Goal: Contribute content: Contribute content

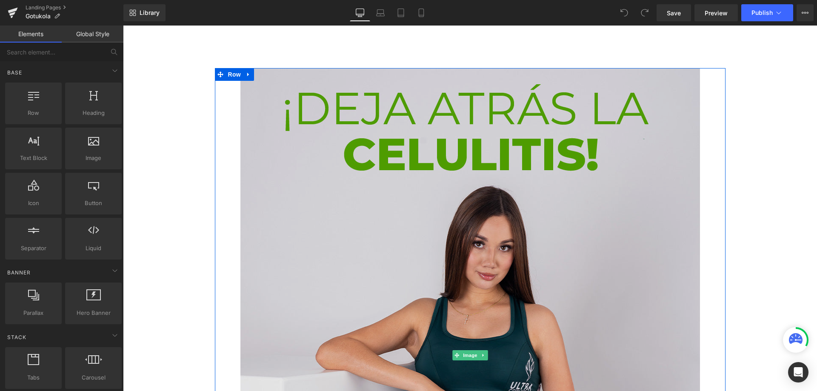
click at [464, 163] on img at bounding box center [470, 355] width 460 height 575
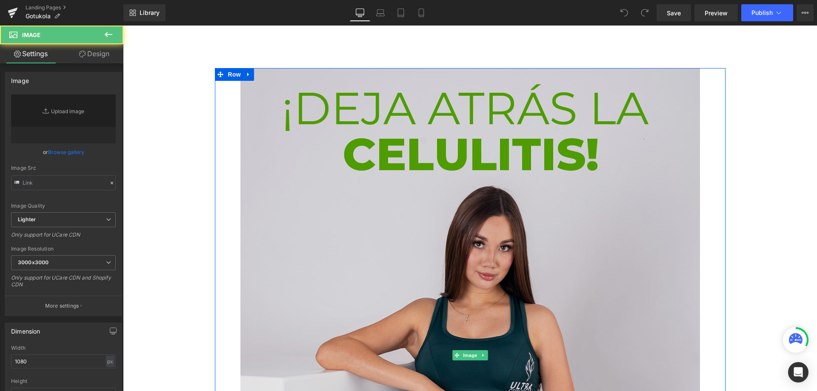
type input "[URL][DOMAIN_NAME]"
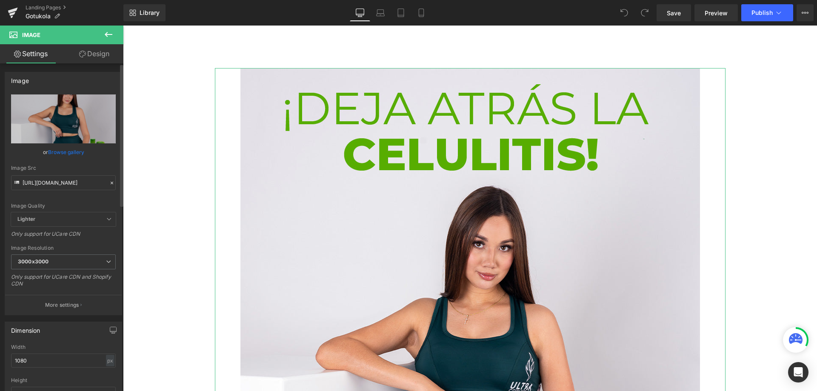
click at [109, 180] on icon at bounding box center [112, 183] width 6 height 6
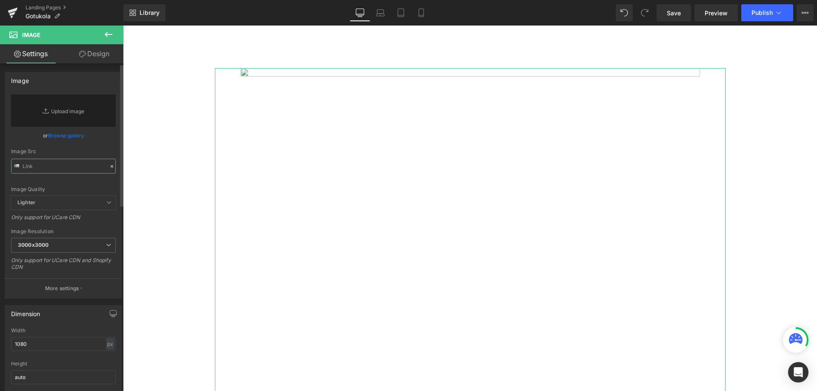
click at [51, 165] on input "text" at bounding box center [63, 166] width 105 height 15
paste input "[URL][DOMAIN_NAME]"
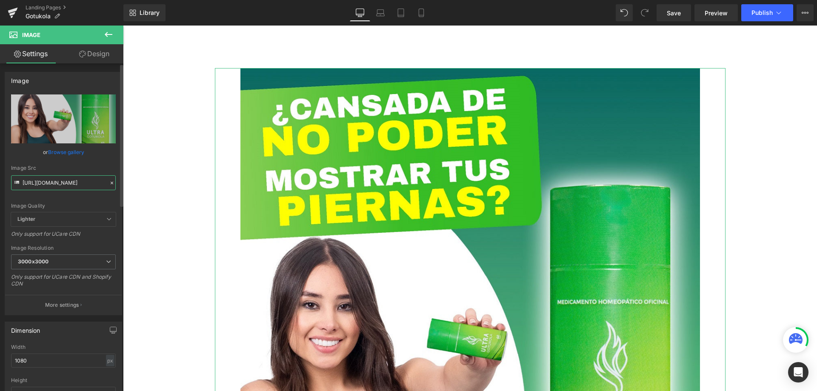
type input "[URL][DOMAIN_NAME]"
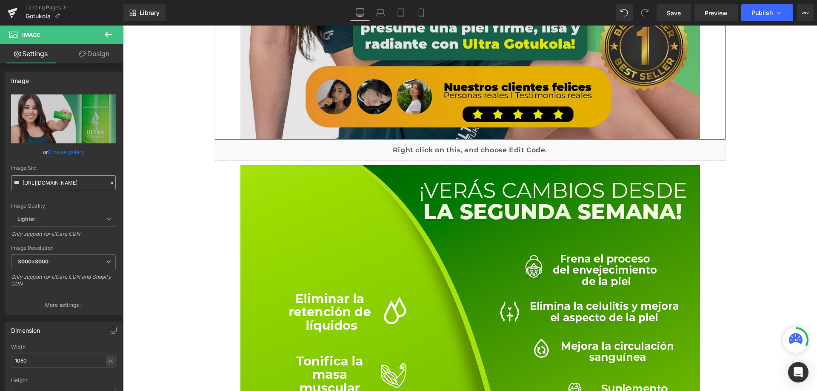
scroll to position [553, 0]
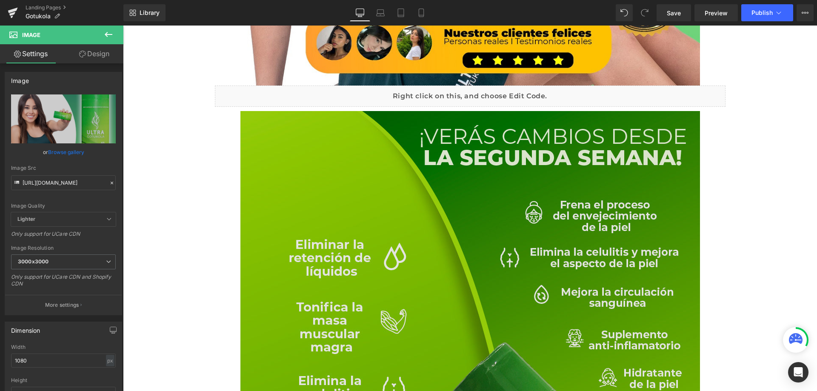
click at [417, 197] on img at bounding box center [470, 398] width 460 height 575
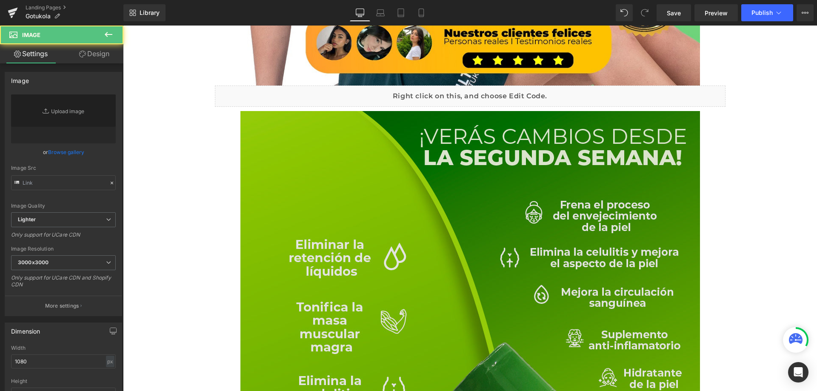
type input "[URL][DOMAIN_NAME]"
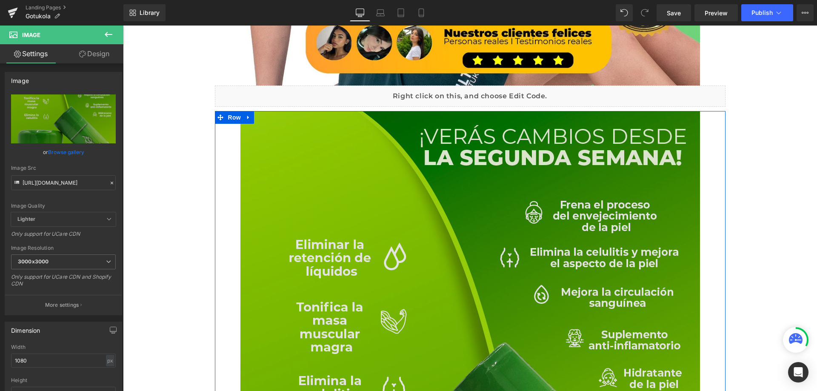
click at [475, 217] on img at bounding box center [470, 398] width 460 height 575
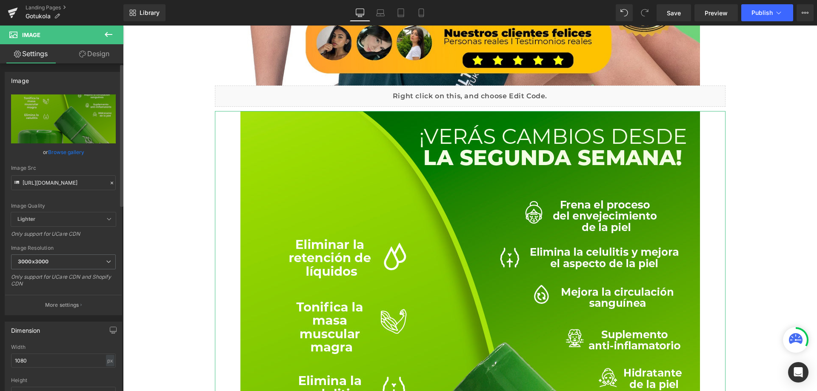
click at [111, 183] on icon at bounding box center [112, 183] width 3 height 3
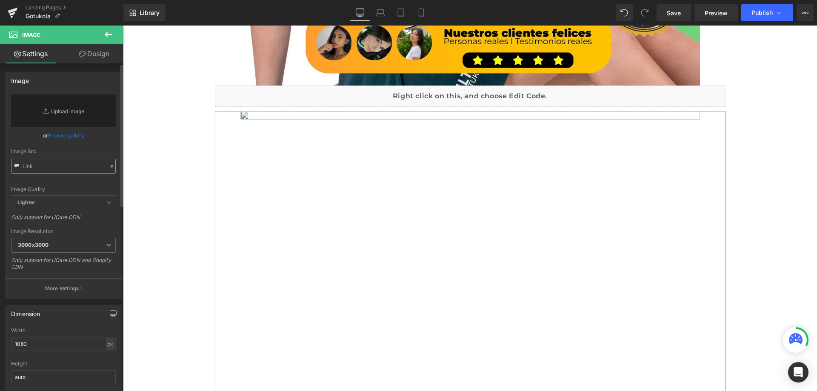
click at [51, 167] on input "text" at bounding box center [63, 166] width 105 height 15
paste input "[URL][DOMAIN_NAME]"
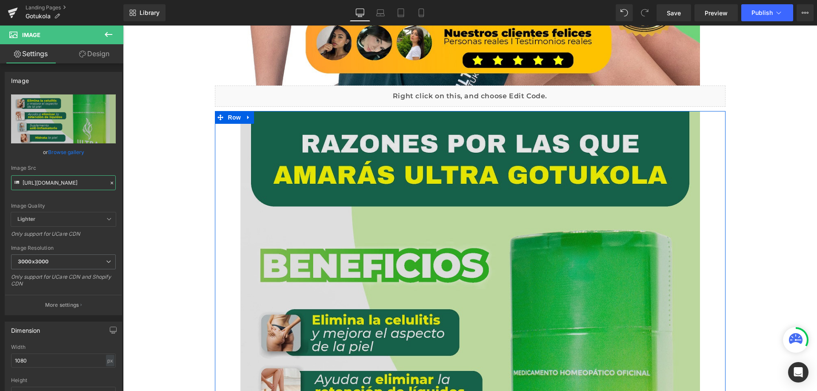
type input "[URL][DOMAIN_NAME]"
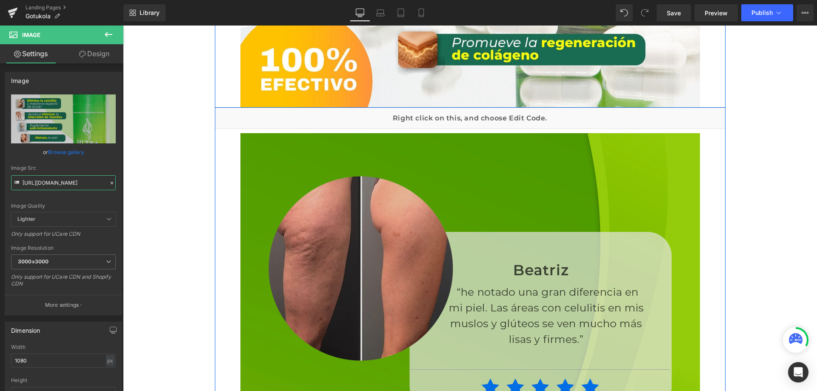
scroll to position [1149, 0]
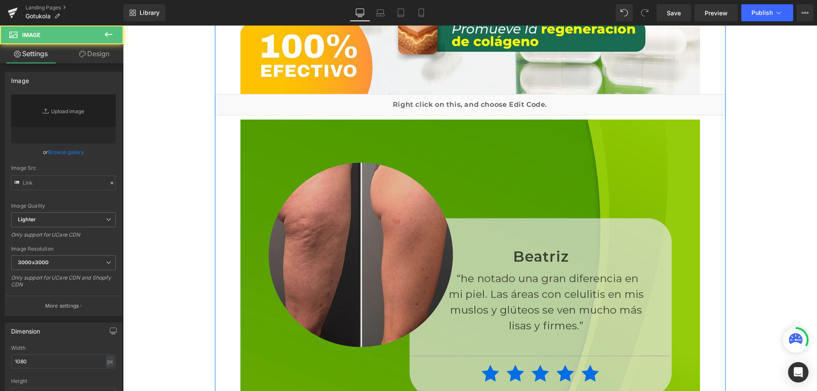
type input "[URL][DOMAIN_NAME]"
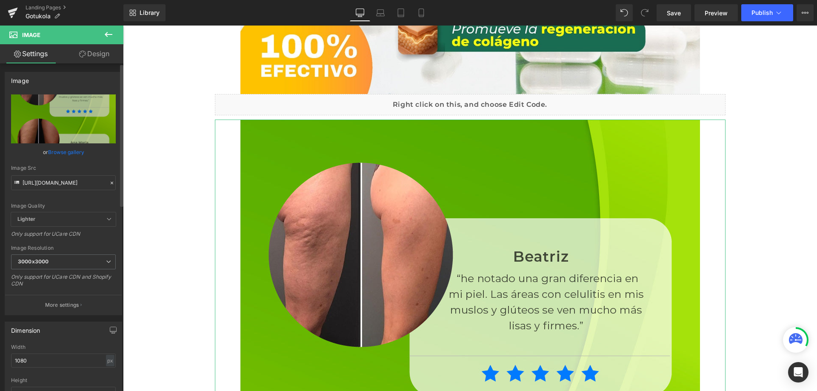
click at [109, 181] on icon at bounding box center [112, 183] width 6 height 6
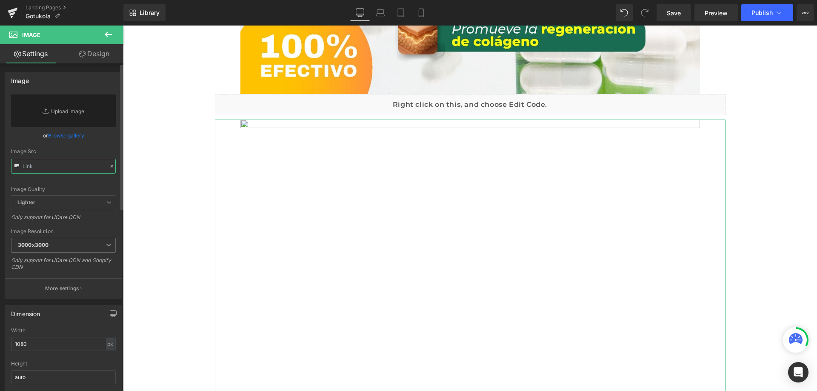
click at [70, 166] on input "text" at bounding box center [63, 166] width 105 height 15
paste input "[URL][DOMAIN_NAME]"
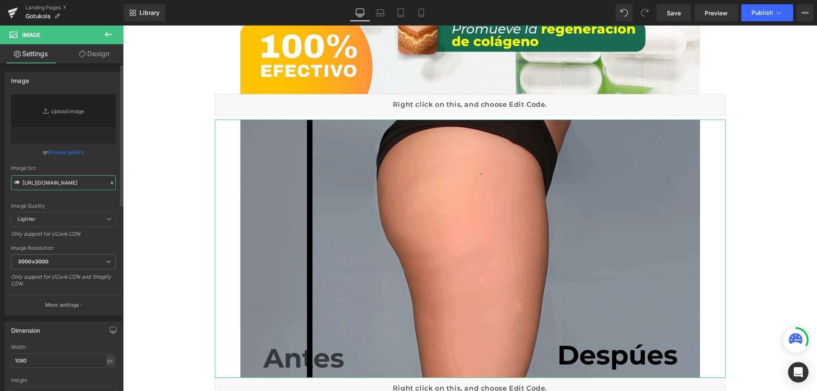
type input "[URL][DOMAIN_NAME]"
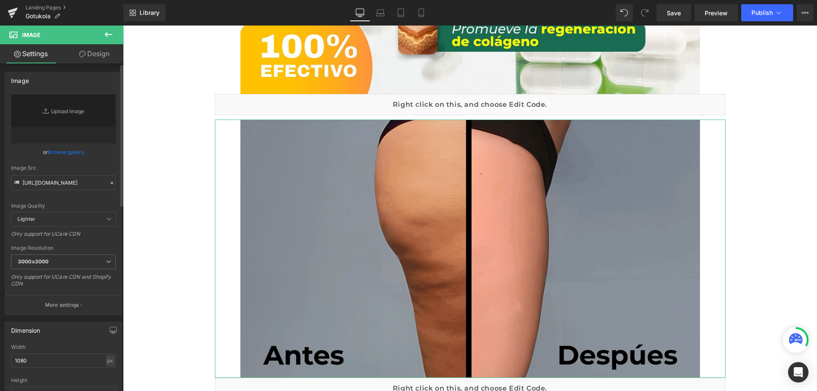
scroll to position [0, 0]
click at [109, 183] on icon at bounding box center [112, 183] width 6 height 6
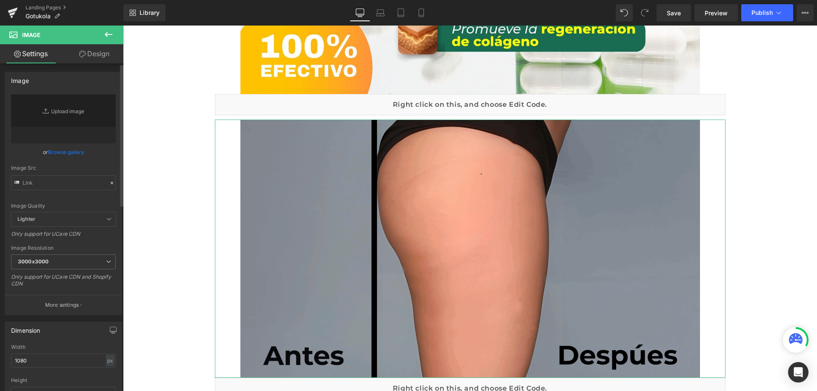
click at [109, 183] on icon at bounding box center [112, 183] width 6 height 6
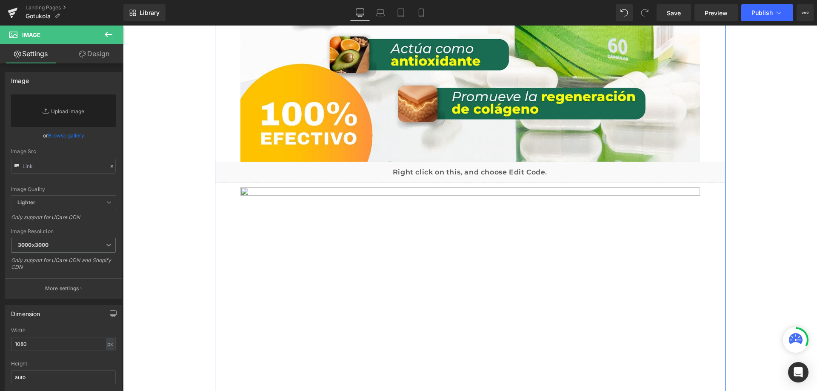
scroll to position [1022, 0]
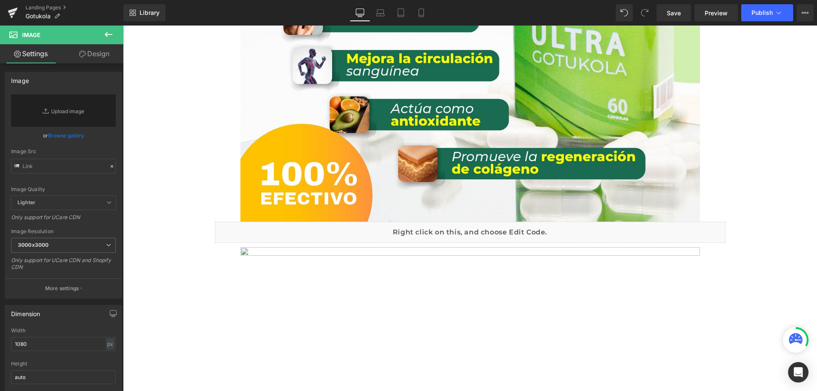
drag, startPoint x: 107, startPoint y: 36, endPoint x: 120, endPoint y: 46, distance: 16.6
click at [107, 35] on icon at bounding box center [108, 34] width 10 height 10
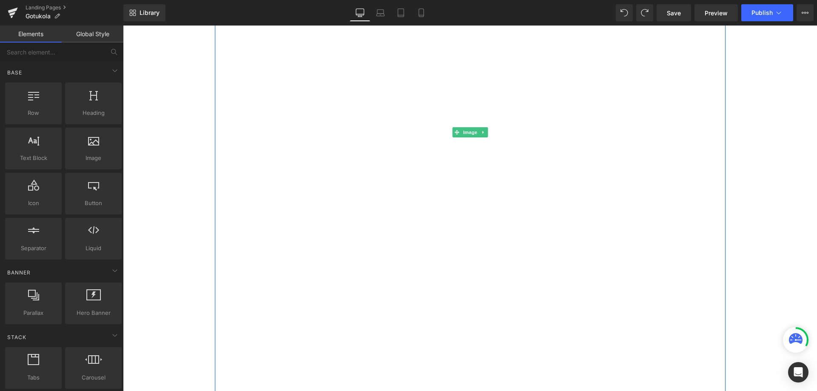
scroll to position [1362, 0]
click at [481, 192] on icon at bounding box center [483, 194] width 5 height 5
click at [488, 196] on link at bounding box center [488, 194] width 9 height 10
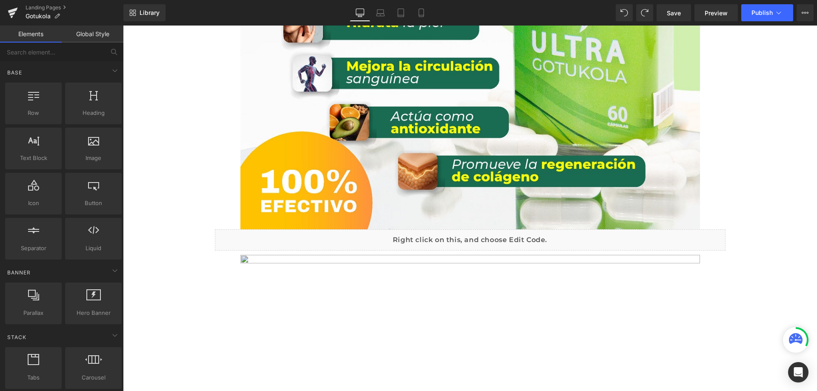
scroll to position [1022, 0]
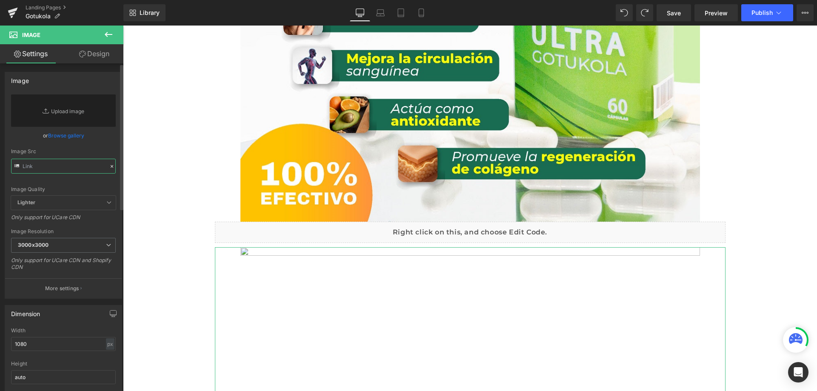
click at [64, 163] on input "text" at bounding box center [63, 166] width 105 height 15
click at [46, 167] on input "text" at bounding box center [63, 166] width 105 height 15
paste input "[URL][DOMAIN_NAME]"
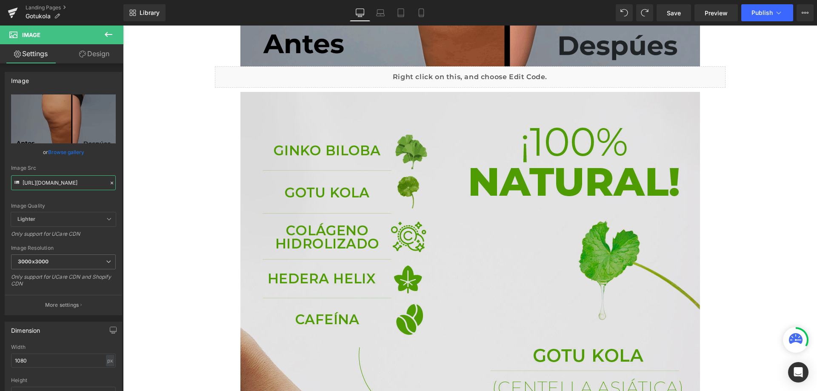
scroll to position [1490, 0]
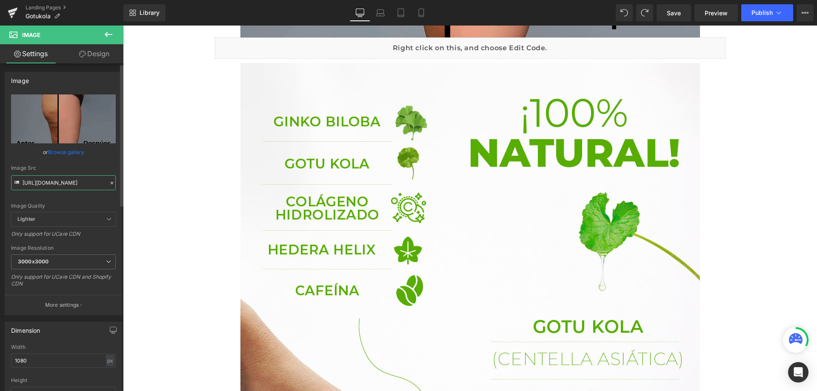
type input "[URL][DOMAIN_NAME]"
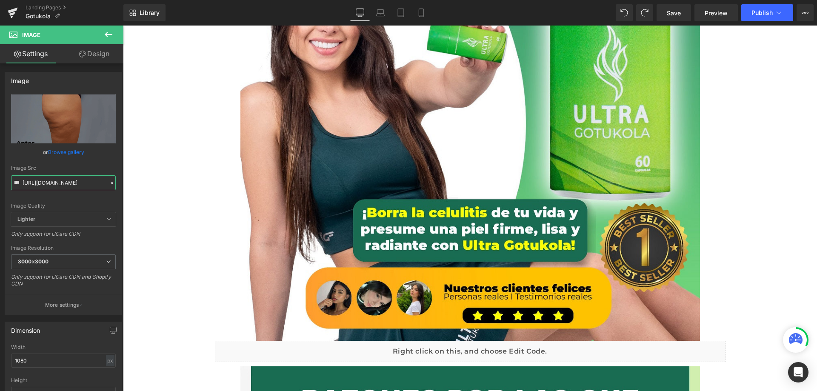
scroll to position [0, 0]
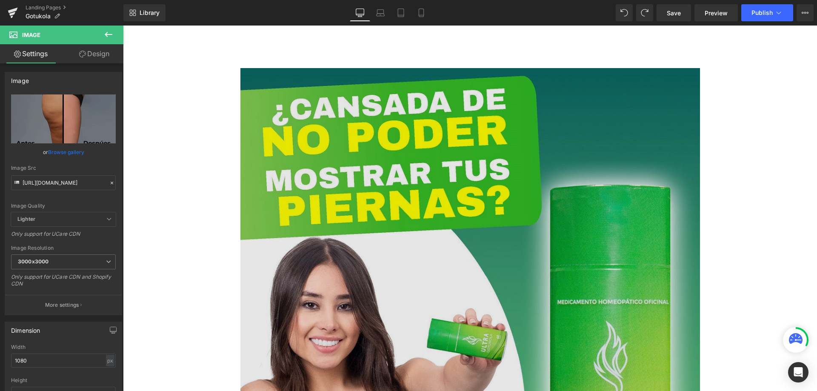
click at [318, 179] on img at bounding box center [470, 353] width 460 height 571
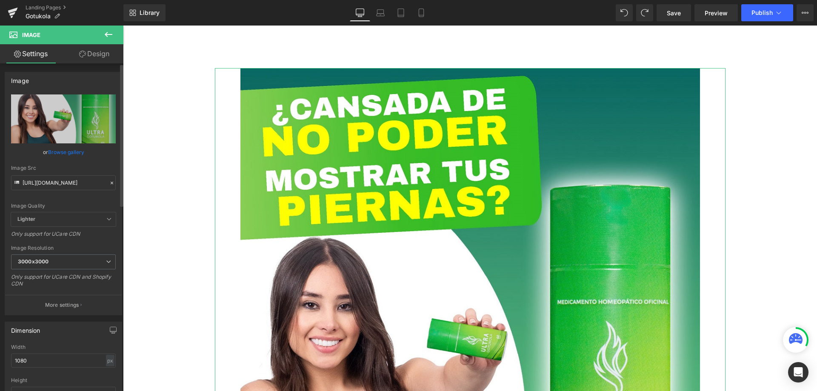
click at [109, 182] on icon at bounding box center [112, 183] width 6 height 6
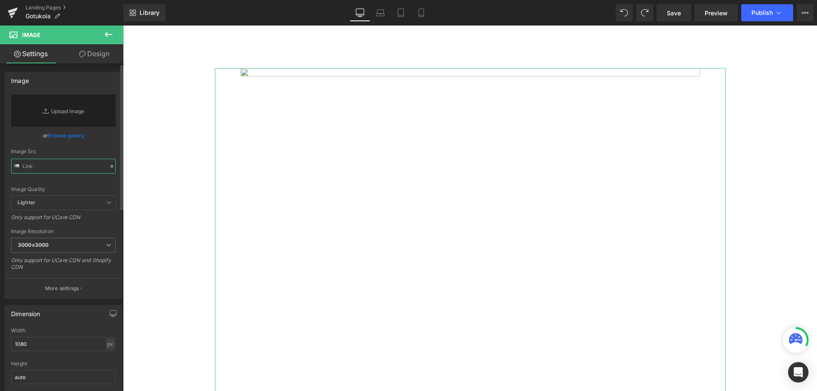
click at [69, 166] on input "text" at bounding box center [63, 166] width 105 height 15
paste input "[URL][DOMAIN_NAME]"
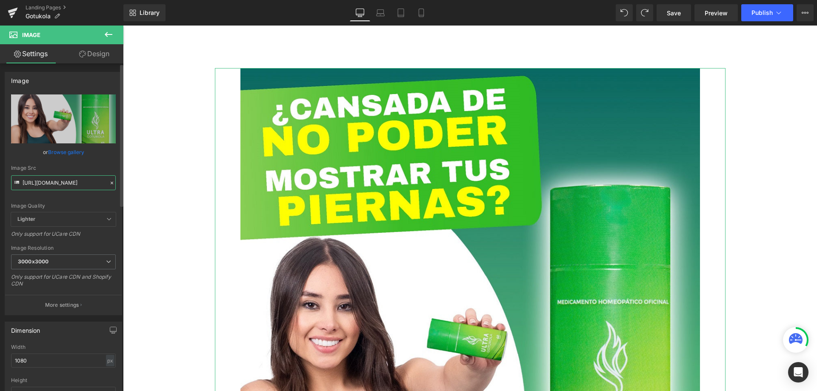
type input "[URL][DOMAIN_NAME]"
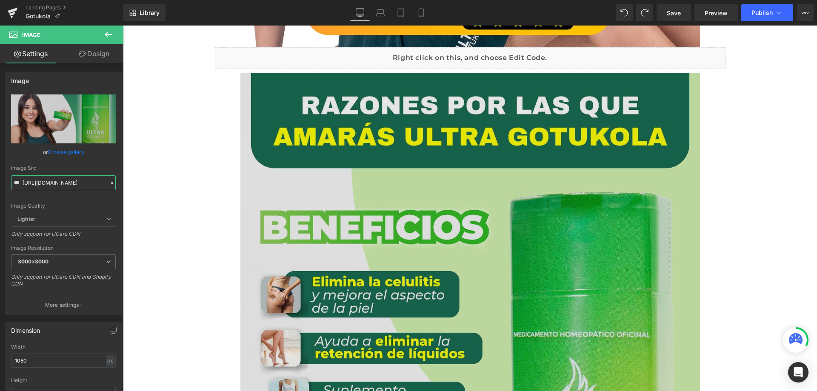
scroll to position [809, 0]
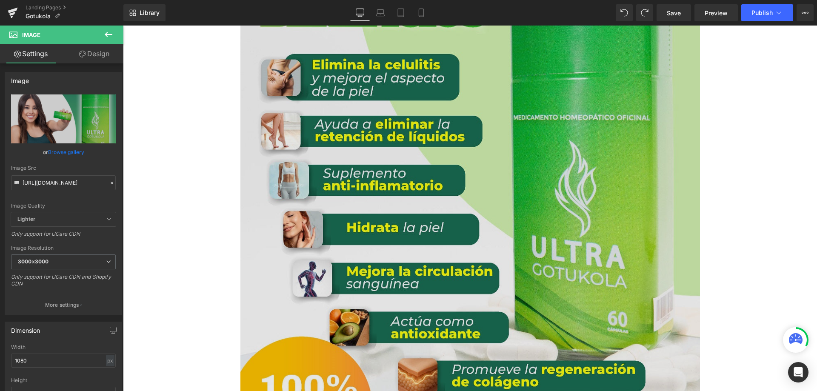
click at [407, 215] on img at bounding box center [470, 145] width 460 height 578
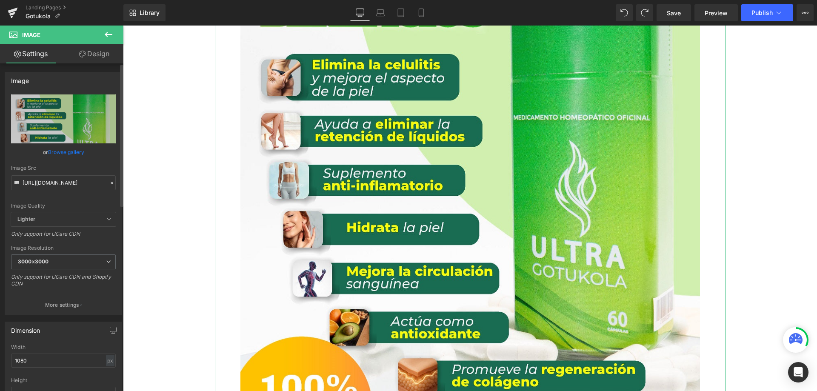
click at [109, 183] on icon at bounding box center [112, 183] width 6 height 6
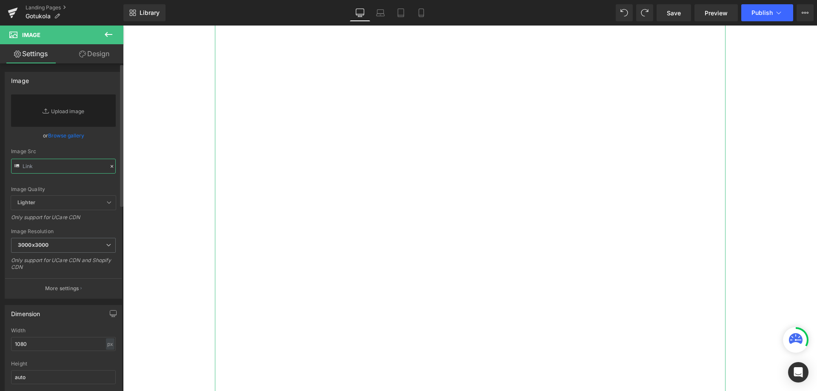
click at [85, 172] on input "text" at bounding box center [63, 166] width 105 height 15
paste input "[URL][DOMAIN_NAME]"
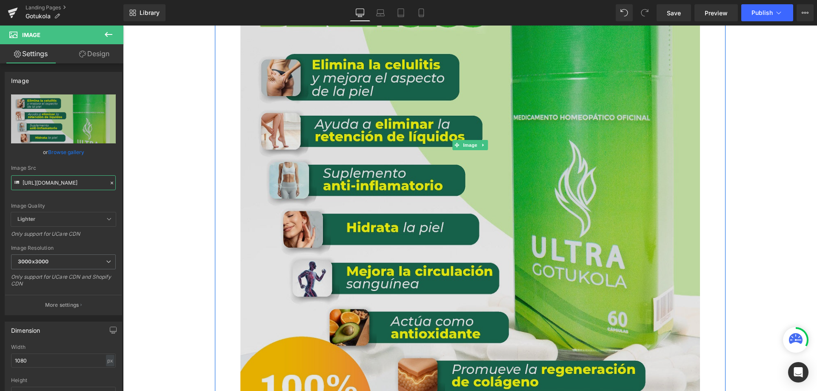
type input "[URL][DOMAIN_NAME]"
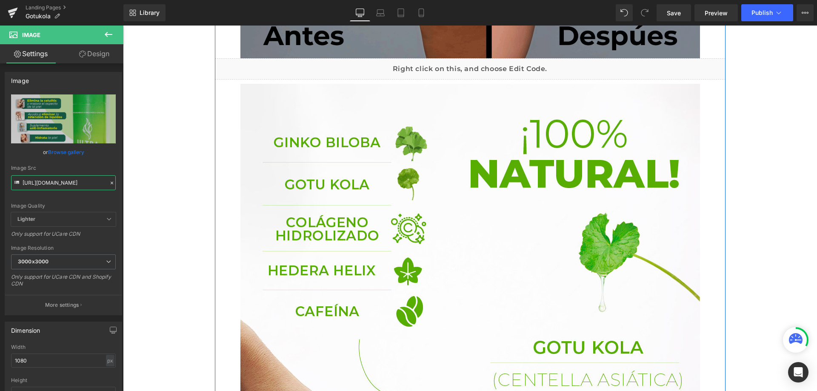
scroll to position [1617, 0]
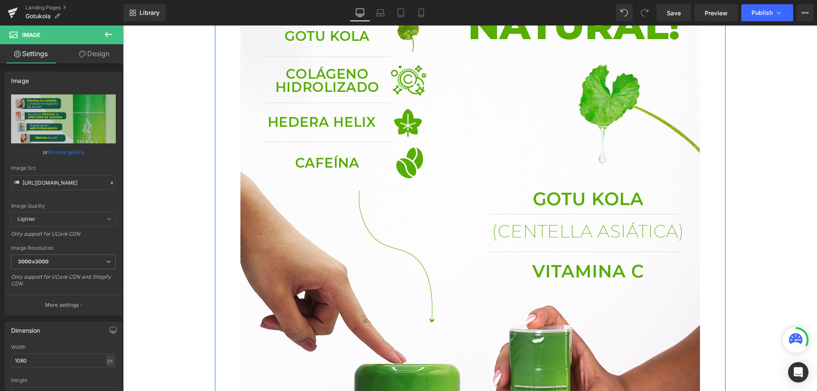
click at [422, 194] on img at bounding box center [470, 222] width 460 height 575
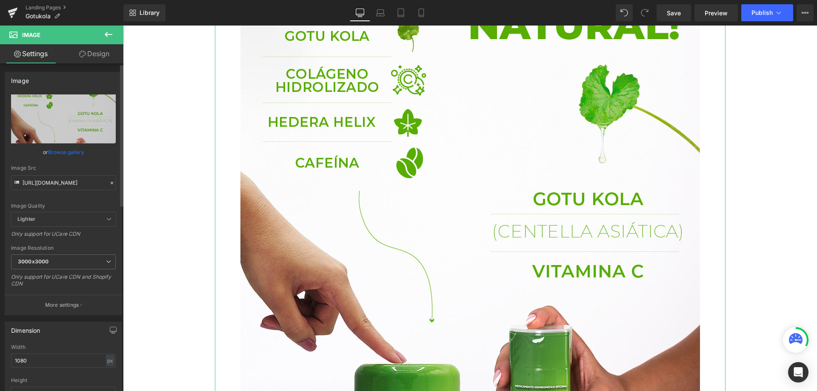
click at [109, 183] on icon at bounding box center [112, 183] width 6 height 6
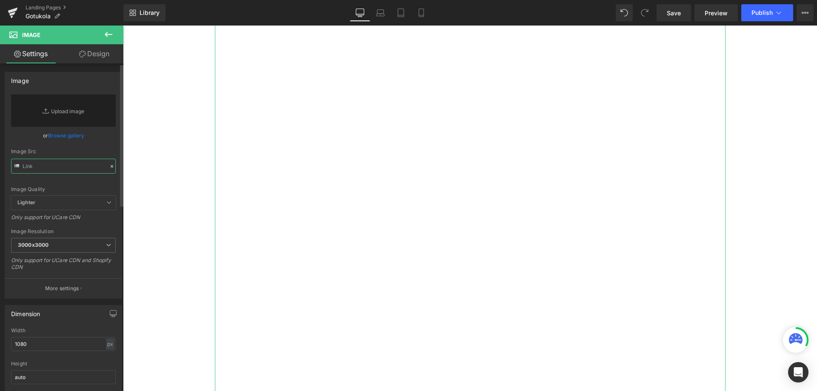
click at [78, 171] on input "text" at bounding box center [63, 166] width 105 height 15
paste input "[URL][DOMAIN_NAME]"
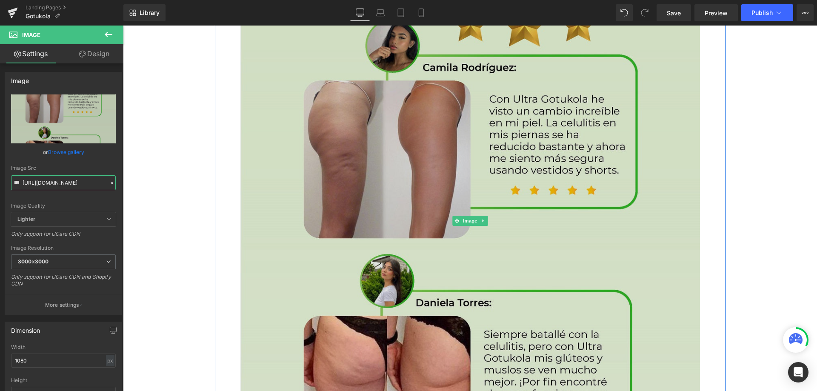
type input "[URL][DOMAIN_NAME]"
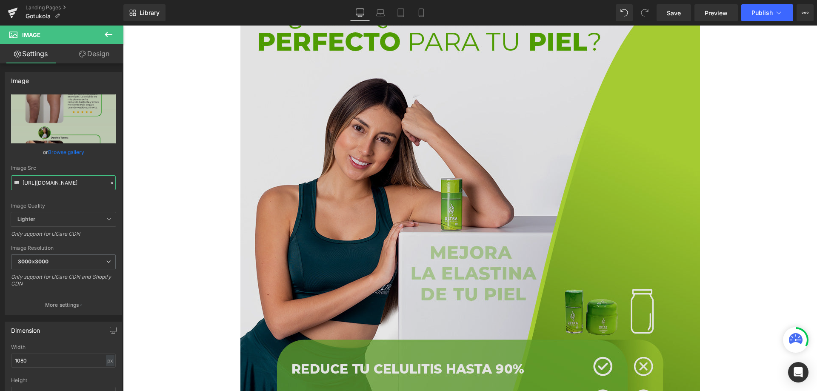
scroll to position [2213, 0]
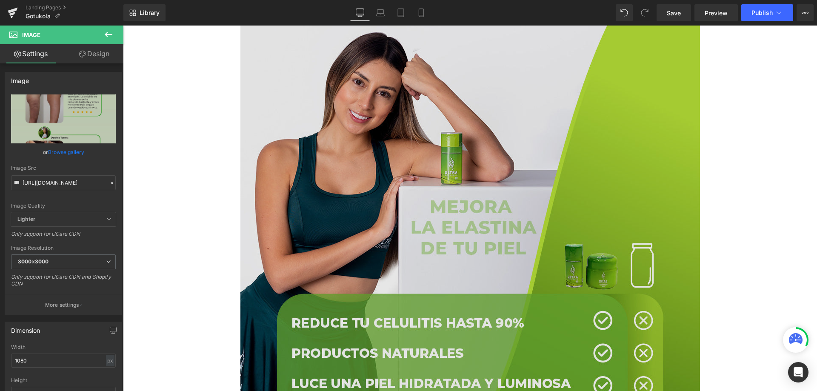
click at [408, 187] on img at bounding box center [470, 223] width 460 height 575
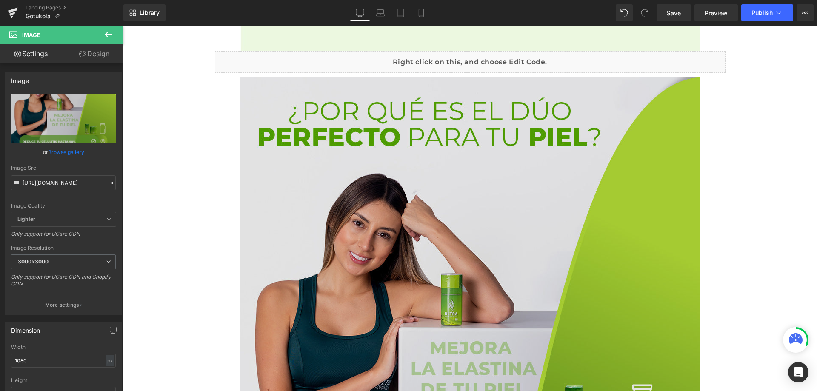
scroll to position [2086, 0]
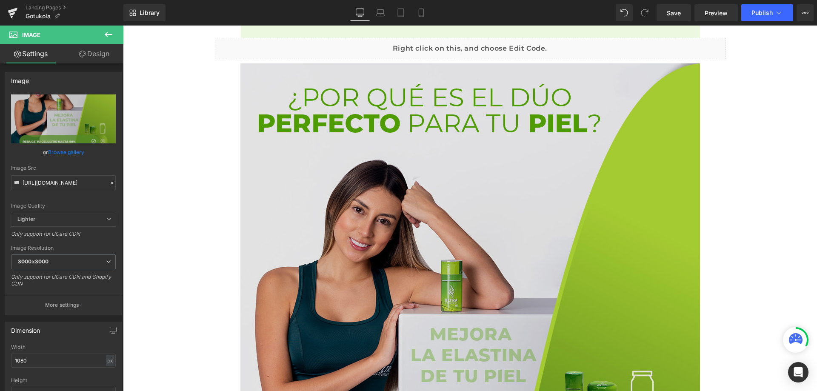
click at [376, 241] on img at bounding box center [470, 350] width 460 height 575
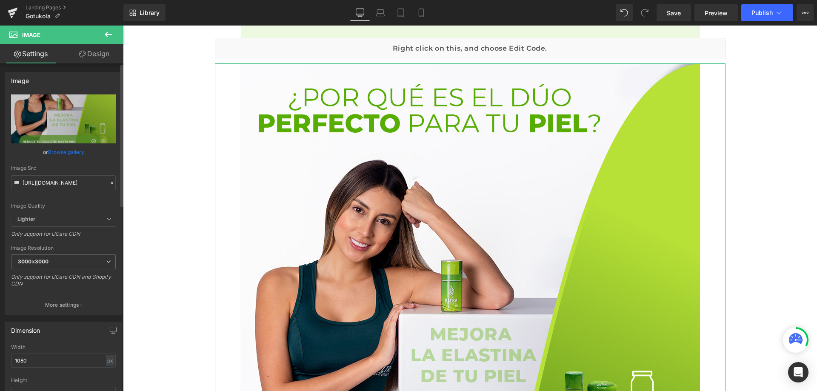
click at [109, 183] on icon at bounding box center [112, 183] width 6 height 6
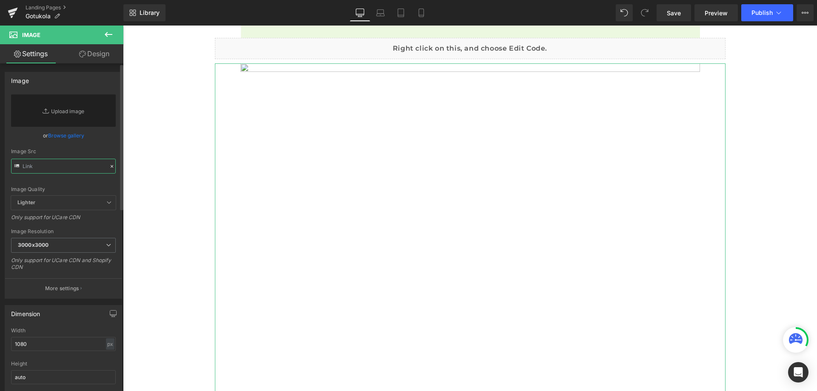
click at [66, 167] on input "text" at bounding box center [63, 166] width 105 height 15
paste input "[URL][DOMAIN_NAME]"
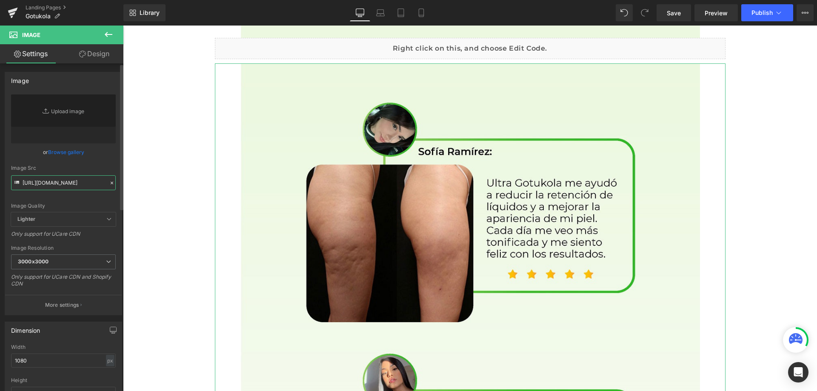
type input "[URL][DOMAIN_NAME]"
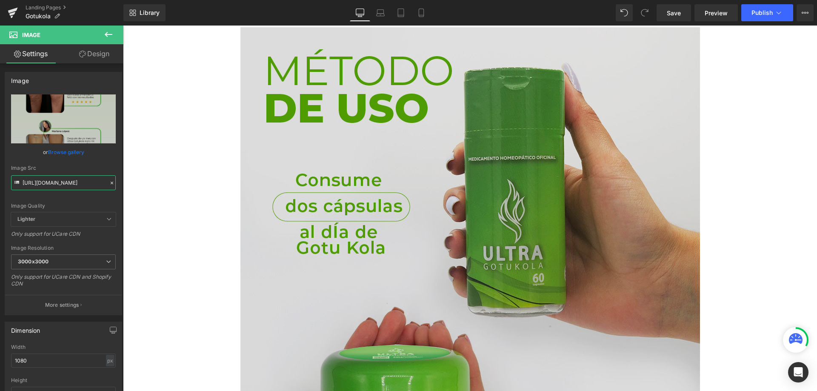
scroll to position [2724, 0]
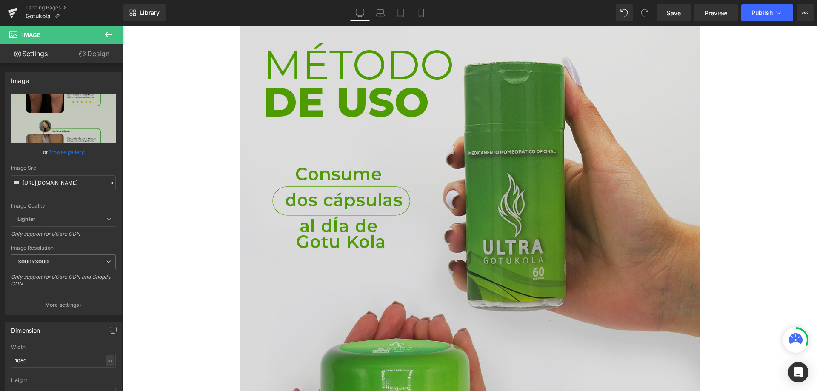
click at [306, 177] on img at bounding box center [470, 308] width 460 height 575
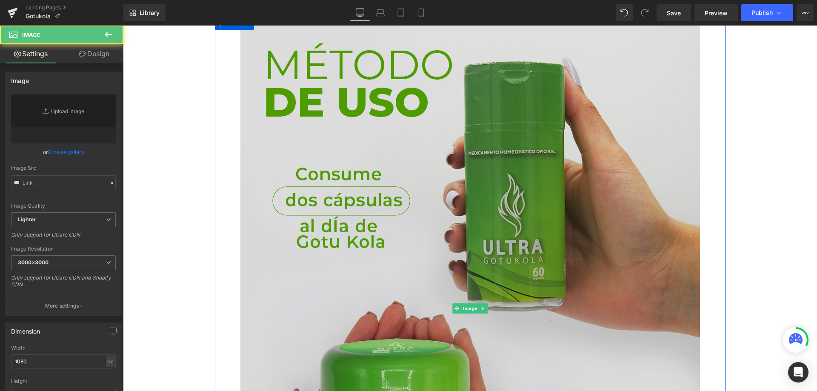
type input "[URL][DOMAIN_NAME]"
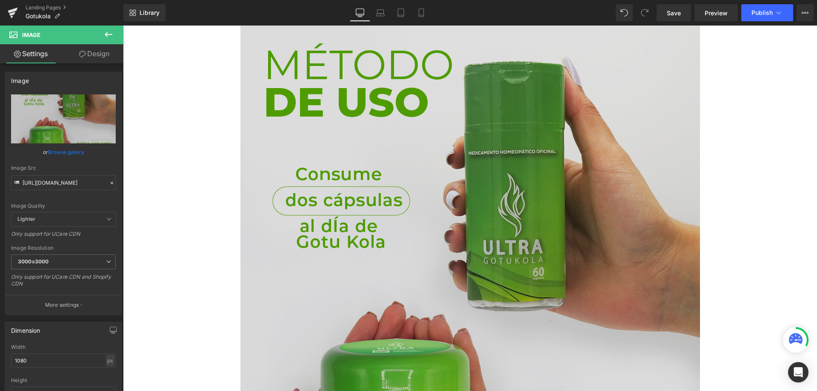
click at [323, 181] on img at bounding box center [470, 308] width 460 height 575
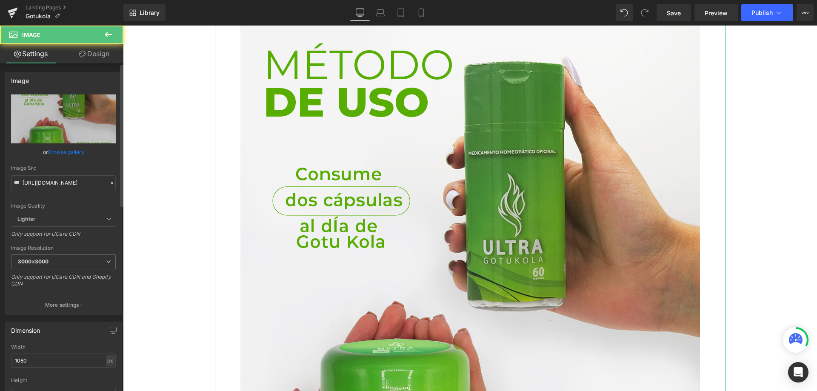
click at [108, 180] on div at bounding box center [112, 183] width 8 height 10
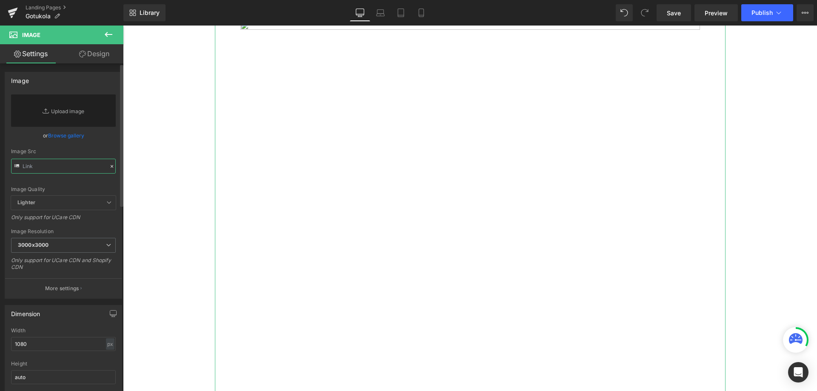
click at [64, 166] on input "text" at bounding box center [63, 166] width 105 height 15
paste input "[URL][DOMAIN_NAME]"
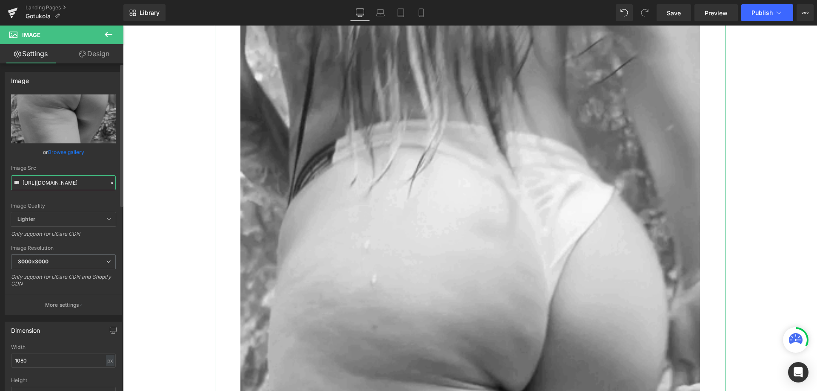
type input "[URL][DOMAIN_NAME]"
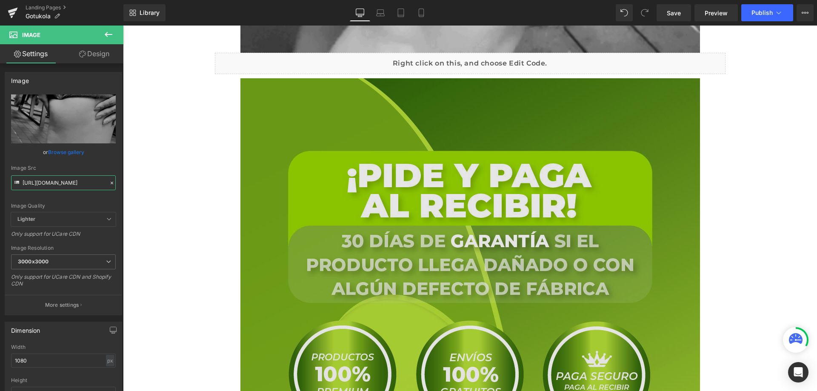
scroll to position [3661, 0]
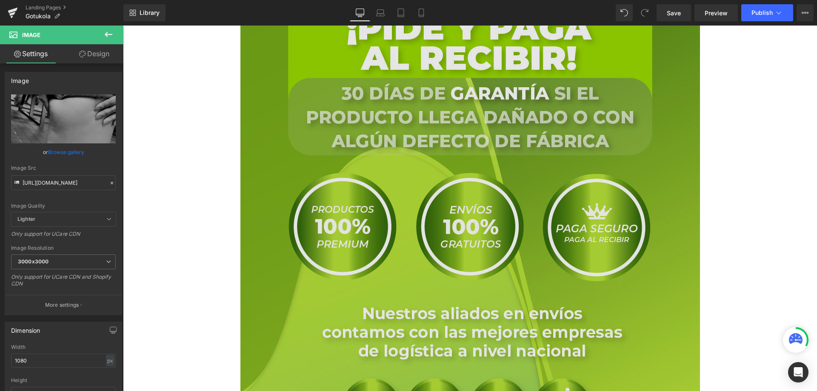
click at [439, 229] on img at bounding box center [470, 218] width 460 height 575
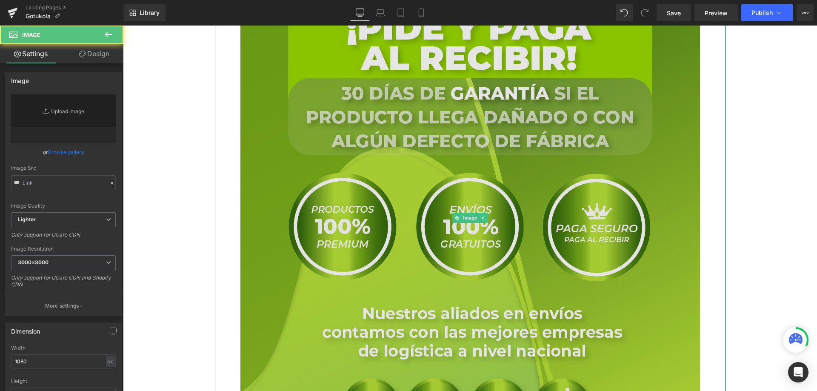
type input "[URL][DOMAIN_NAME]"
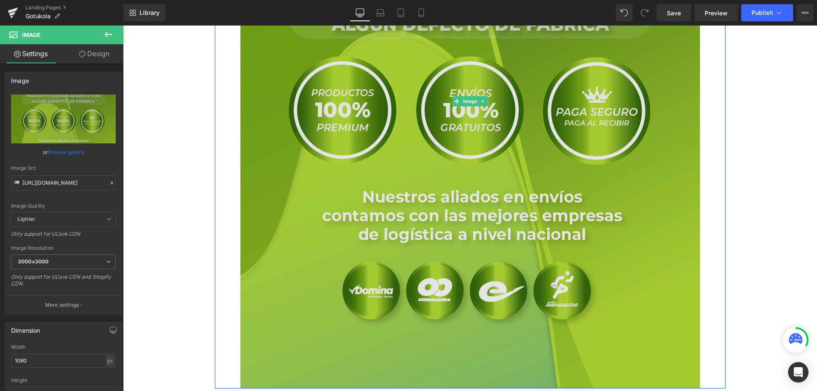
scroll to position [3831, 0]
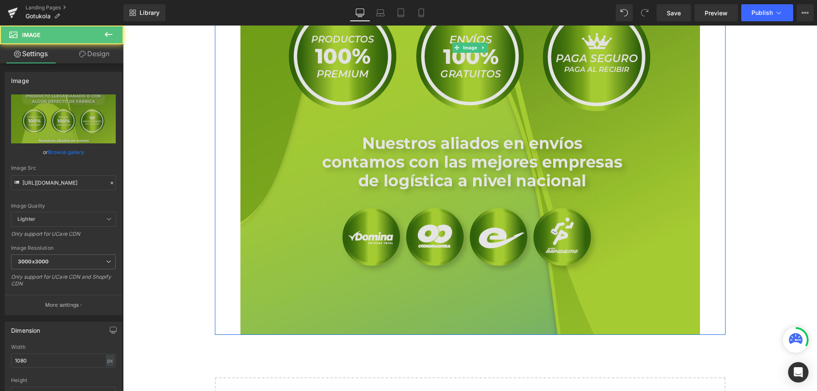
click at [438, 194] on img at bounding box center [470, 47] width 460 height 575
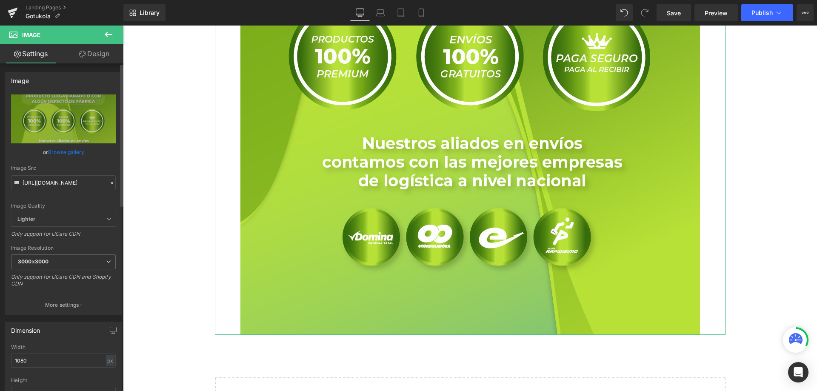
click at [109, 182] on icon at bounding box center [112, 183] width 6 height 6
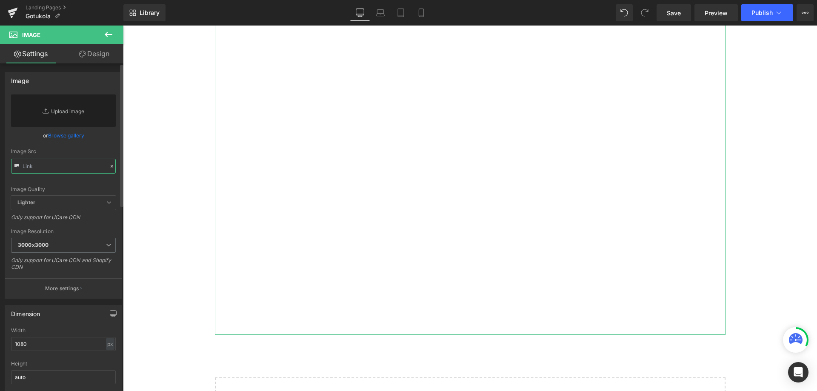
click at [80, 165] on input "text" at bounding box center [63, 166] width 105 height 15
paste input "[URL][DOMAIN_NAME]"
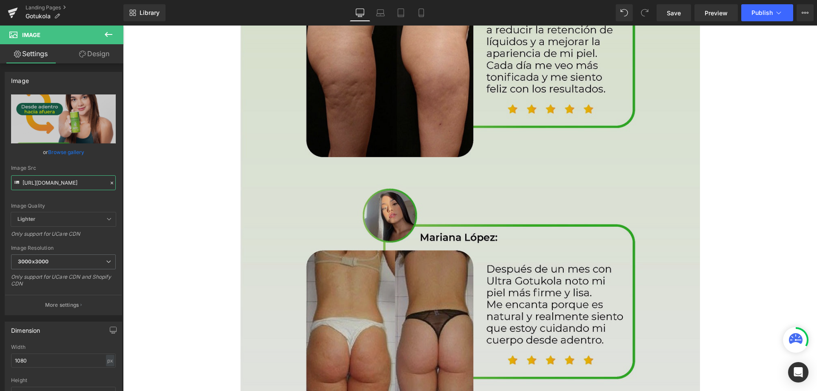
scroll to position [2298, 0]
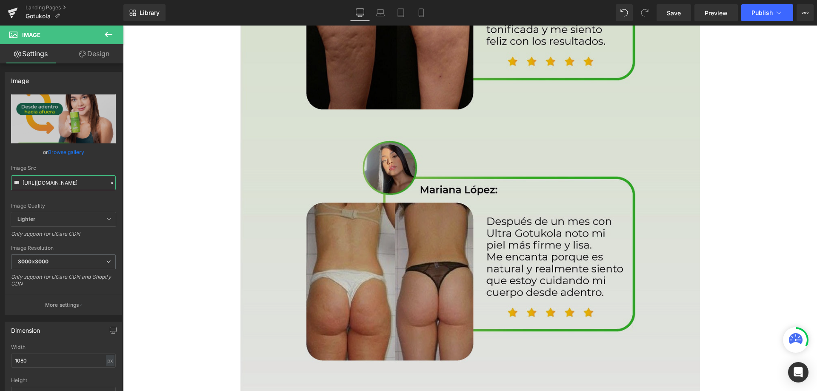
type input "[URL][DOMAIN_NAME]"
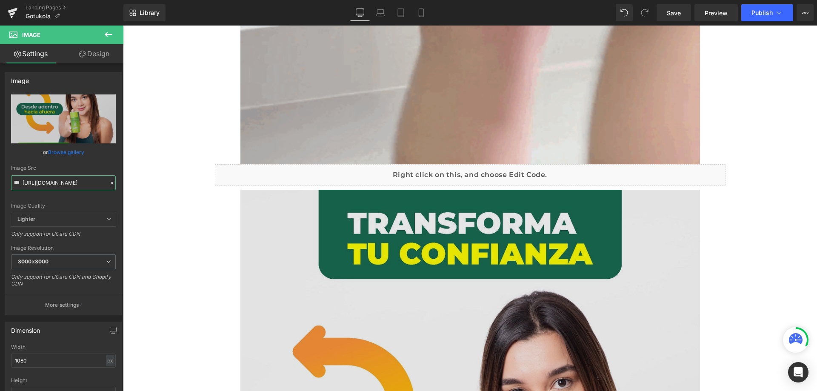
scroll to position [3385, 0]
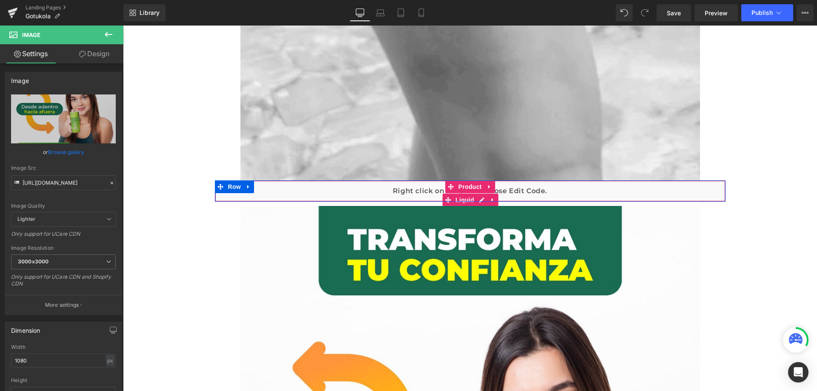
click at [408, 194] on div "Liquid" at bounding box center [470, 190] width 511 height 21
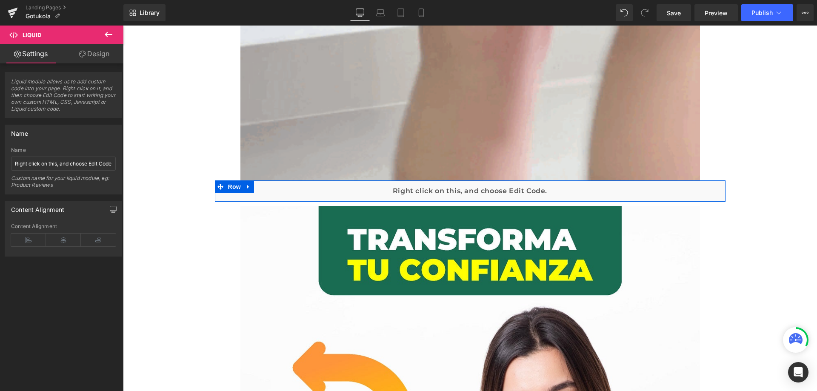
click at [315, 192] on div "Liquid" at bounding box center [470, 190] width 511 height 21
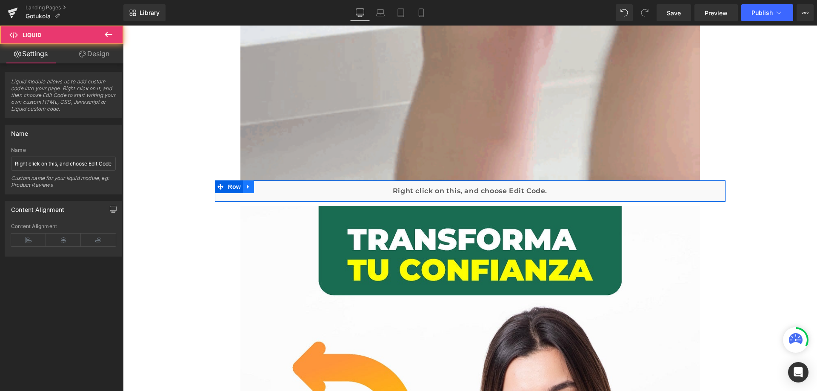
click at [248, 183] on link at bounding box center [248, 186] width 11 height 13
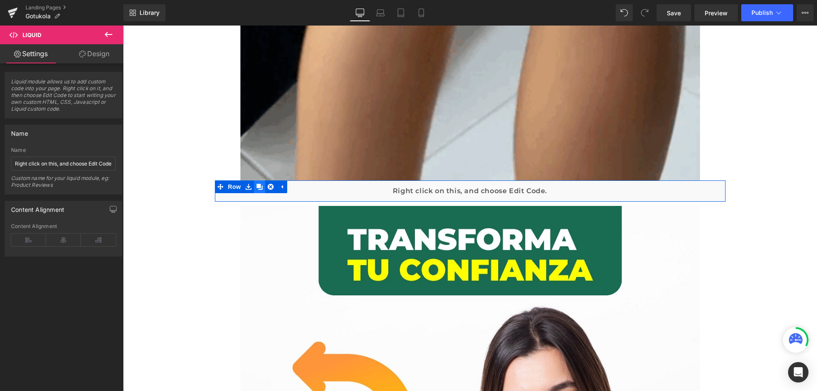
click at [257, 188] on icon at bounding box center [260, 187] width 6 height 6
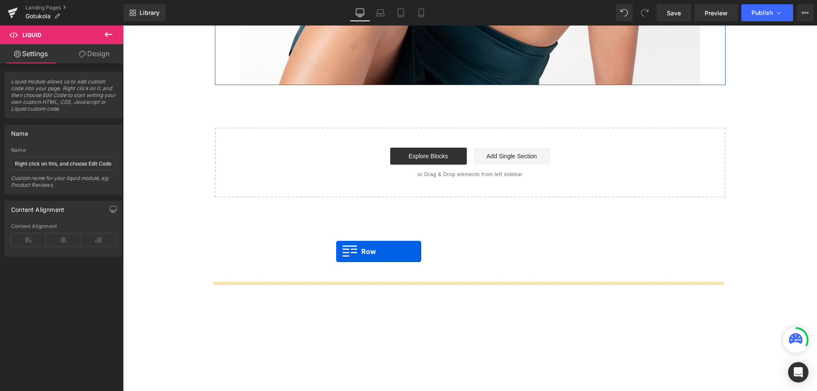
scroll to position [4109, 0]
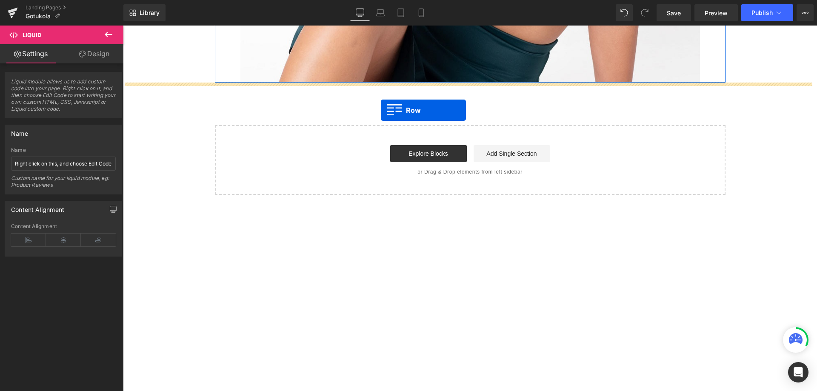
drag, startPoint x: 219, startPoint y: 212, endPoint x: 387, endPoint y: 117, distance: 193.3
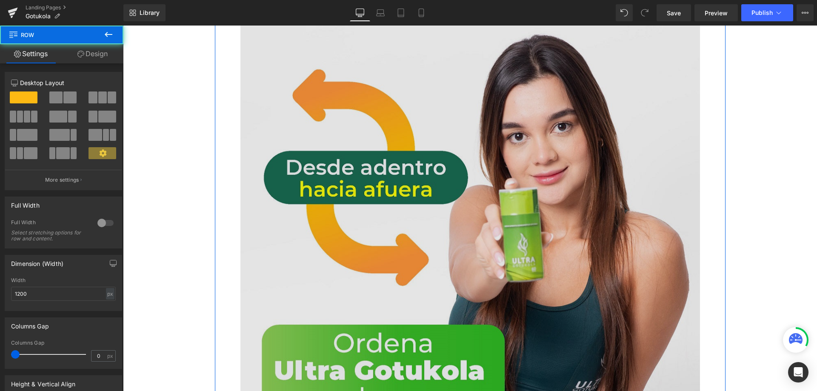
click at [303, 164] on img at bounding box center [470, 221] width 460 height 575
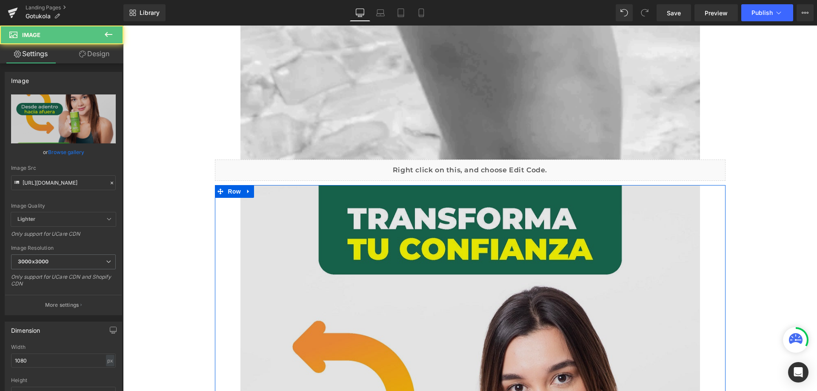
scroll to position [3402, 0]
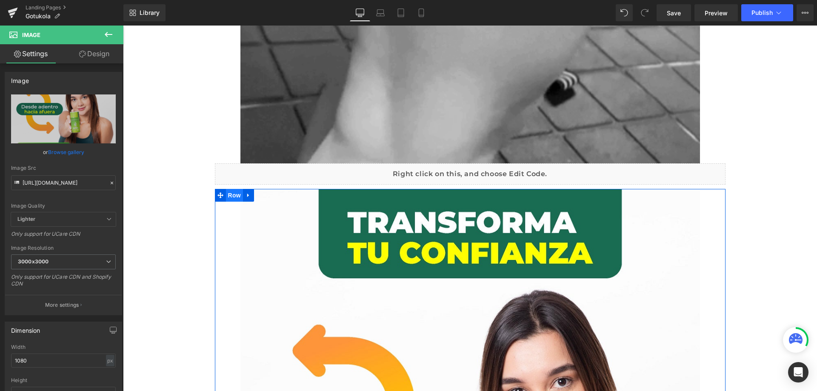
click at [229, 195] on span "Row" at bounding box center [234, 195] width 17 height 13
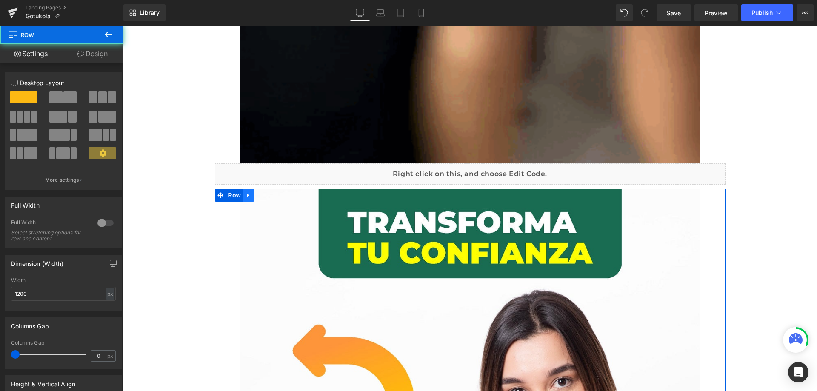
click at [247, 195] on icon at bounding box center [248, 195] width 2 height 4
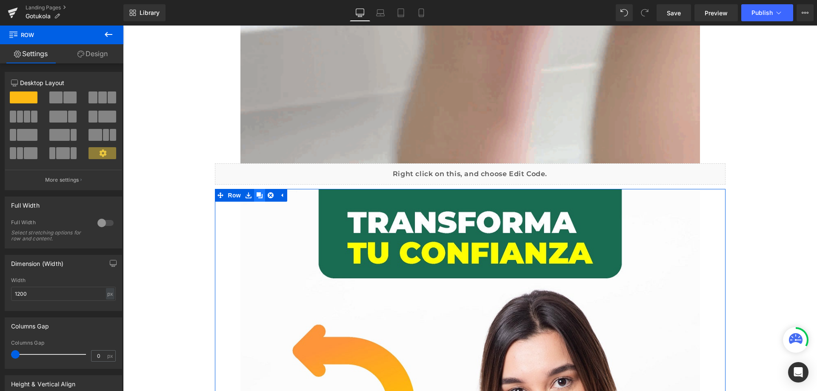
click at [257, 195] on icon at bounding box center [260, 195] width 6 height 6
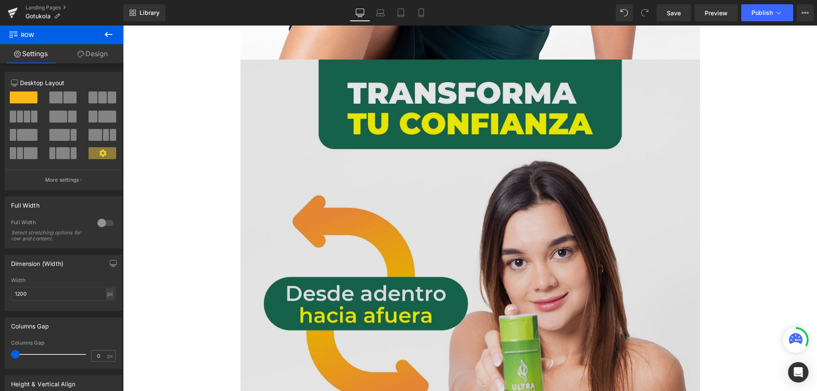
click at [320, 146] on img at bounding box center [470, 347] width 460 height 575
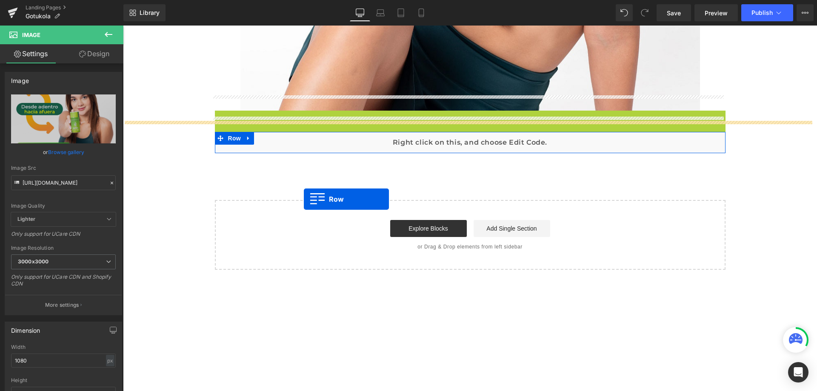
scroll to position [4156, 0]
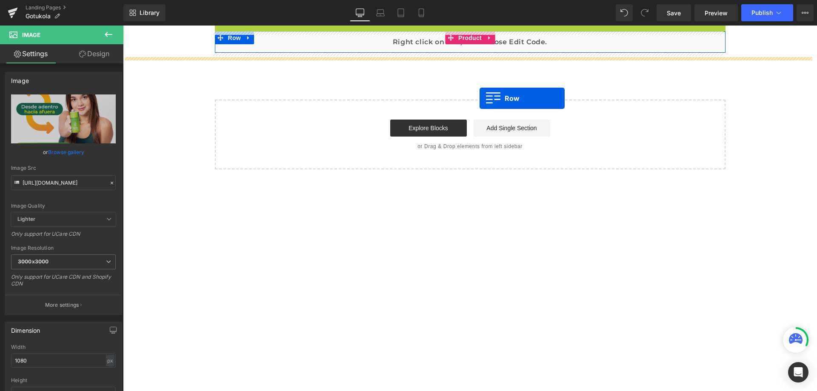
drag, startPoint x: 220, startPoint y: 152, endPoint x: 479, endPoint y: 98, distance: 264.6
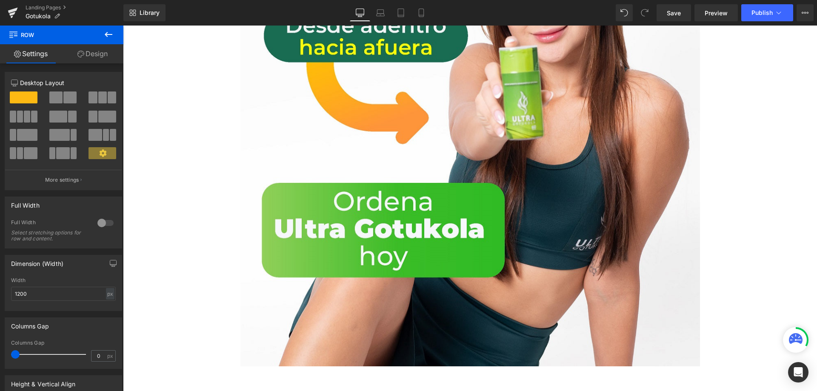
scroll to position [4390, 0]
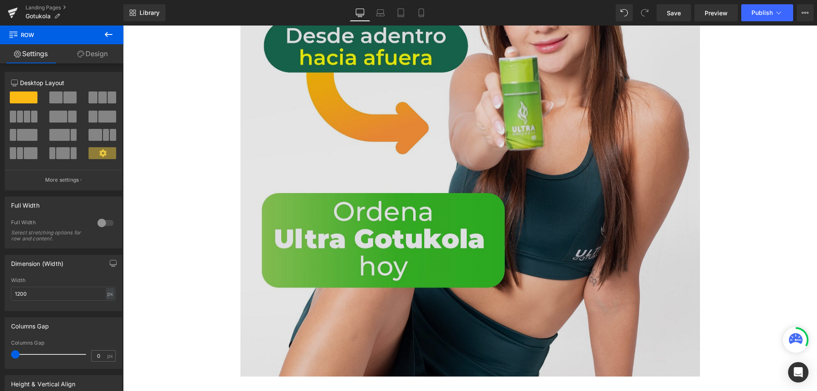
click at [357, 215] on img at bounding box center [470, 89] width 460 height 575
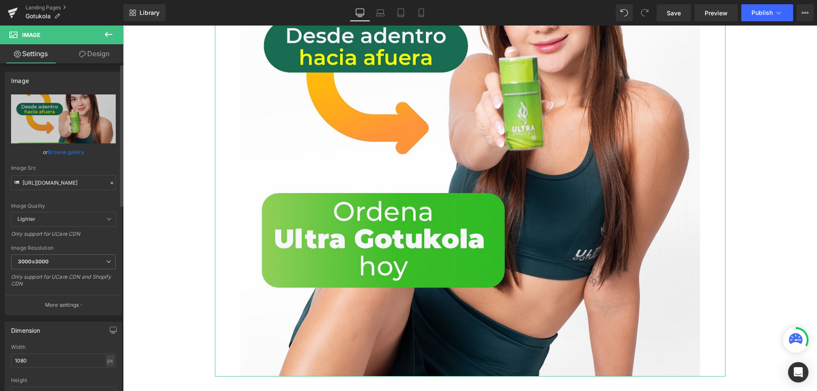
click at [109, 182] on icon at bounding box center [112, 183] width 6 height 6
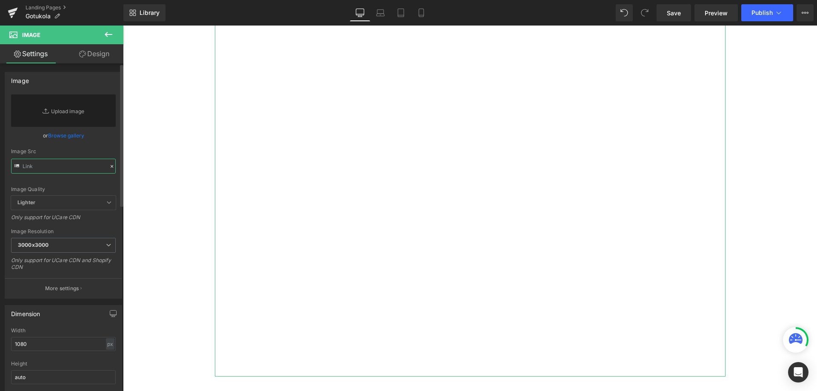
click at [81, 172] on input "text" at bounding box center [63, 166] width 105 height 15
paste input "[URL][DOMAIN_NAME]"
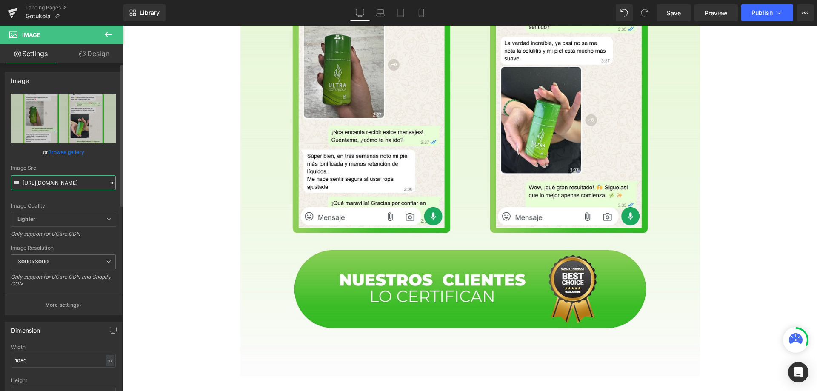
type input "[URL][DOMAIN_NAME]"
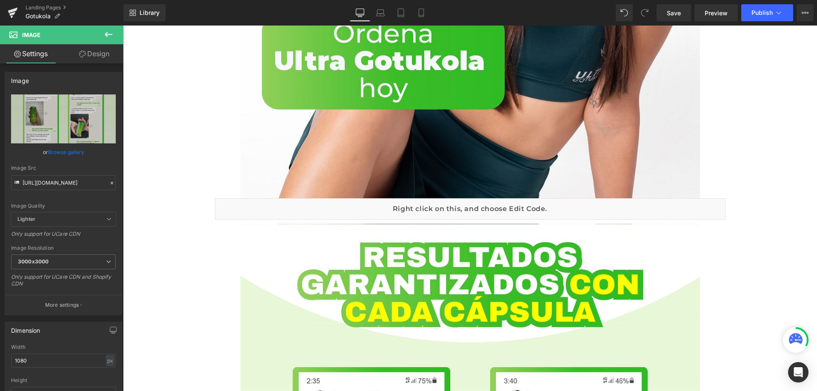
scroll to position [3964, 0]
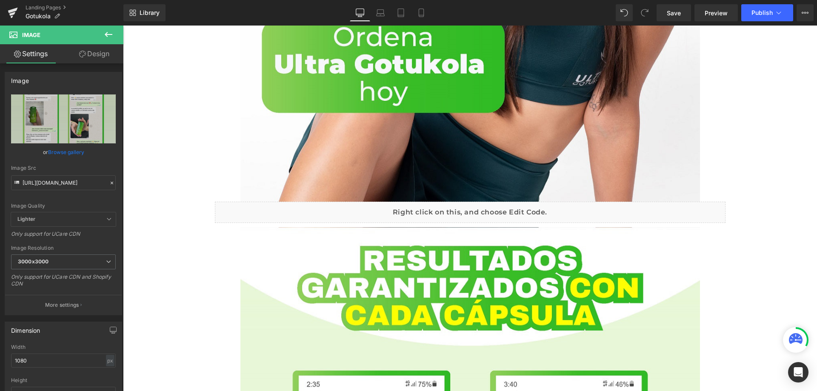
click at [261, 212] on div "Liquid" at bounding box center [470, 212] width 511 height 21
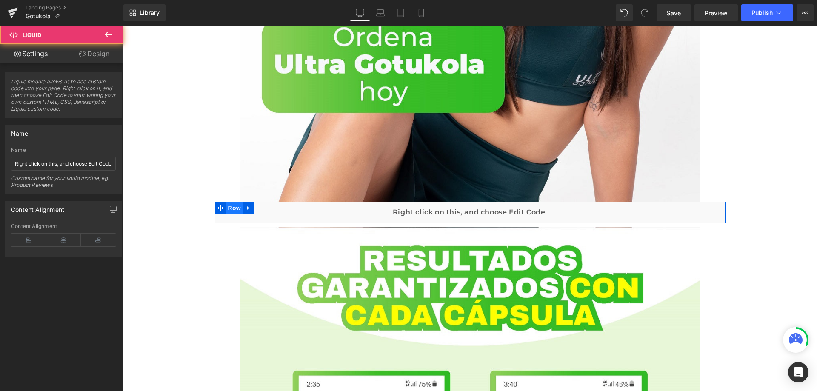
click at [234, 208] on span "Row" at bounding box center [234, 208] width 17 height 13
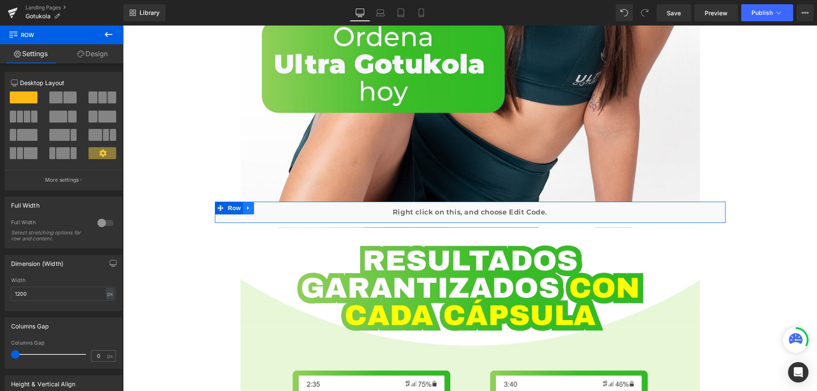
click at [243, 208] on link at bounding box center [248, 208] width 11 height 13
click at [258, 207] on icon at bounding box center [260, 208] width 6 height 6
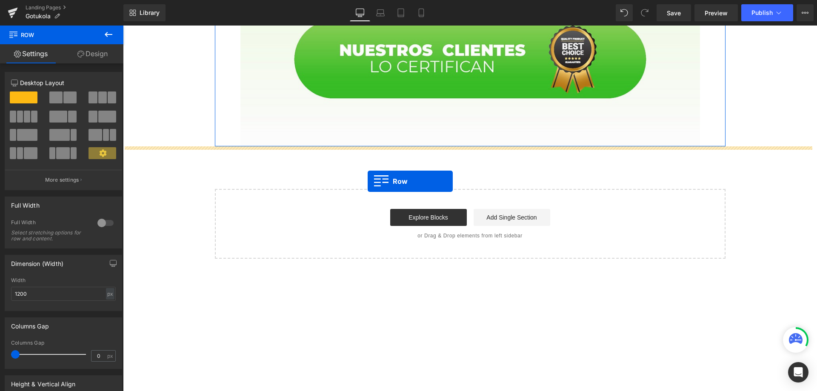
drag, startPoint x: 216, startPoint y: 234, endPoint x: 368, endPoint y: 181, distance: 160.6
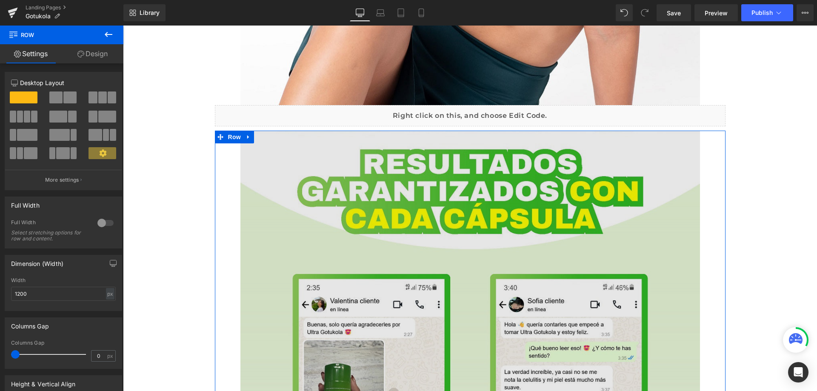
scroll to position [4024, 0]
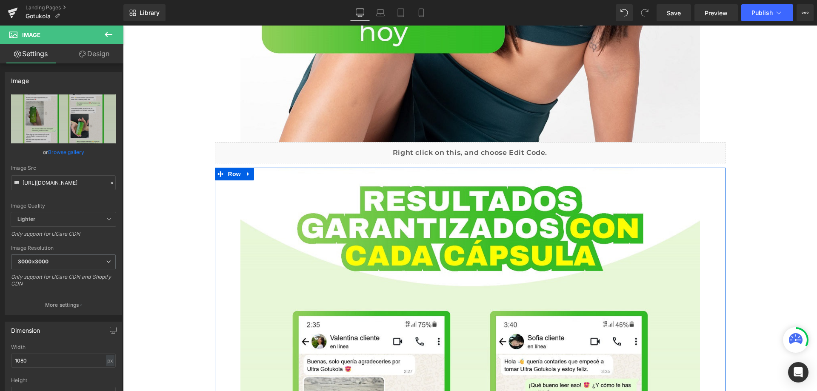
click at [243, 174] on link at bounding box center [248, 174] width 11 height 13
click at [257, 177] on icon at bounding box center [260, 174] width 6 height 6
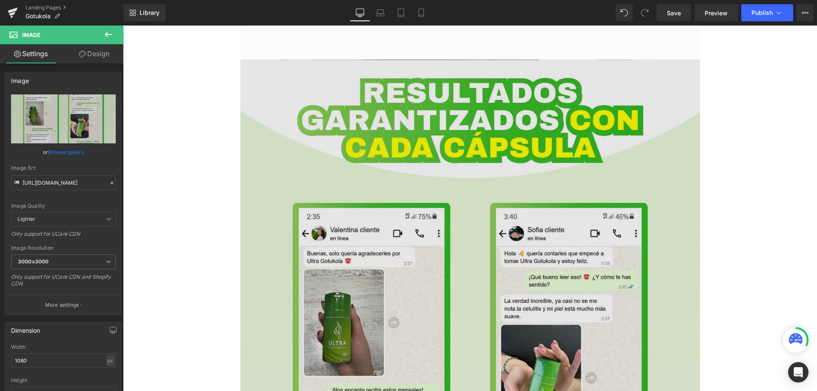
click at [401, 200] on img at bounding box center [470, 347] width 460 height 575
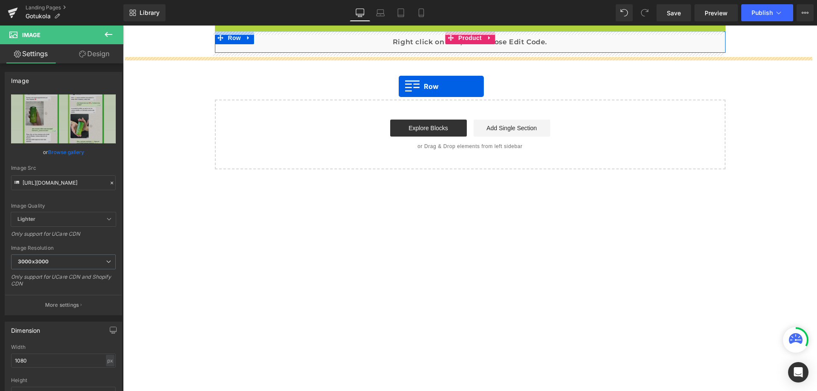
drag, startPoint x: 226, startPoint y: 149, endPoint x: 399, endPoint y: 86, distance: 183.4
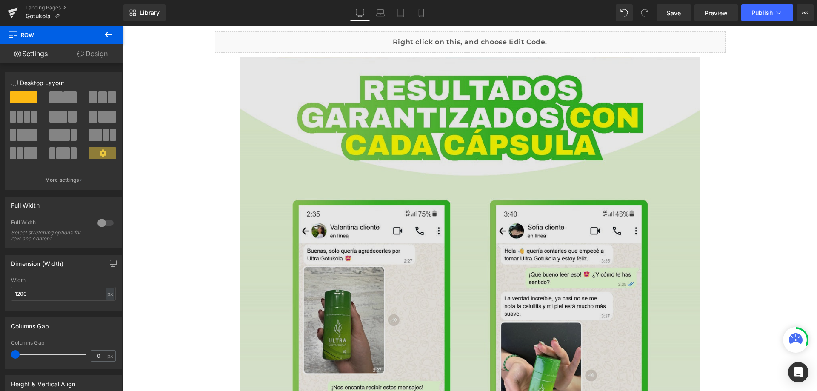
scroll to position [4713, 0]
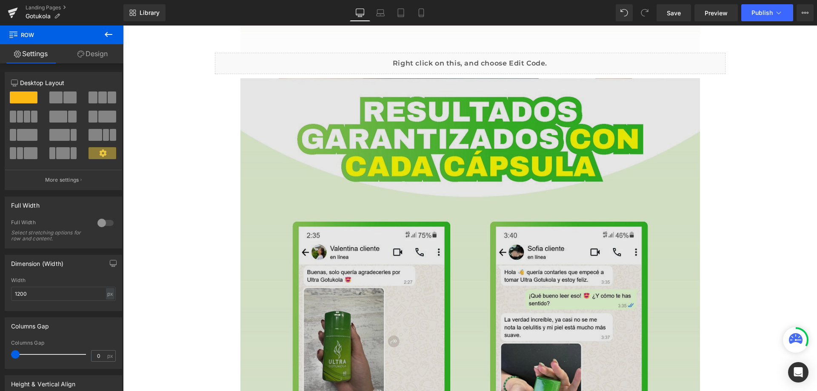
click at [418, 238] on img at bounding box center [470, 365] width 460 height 575
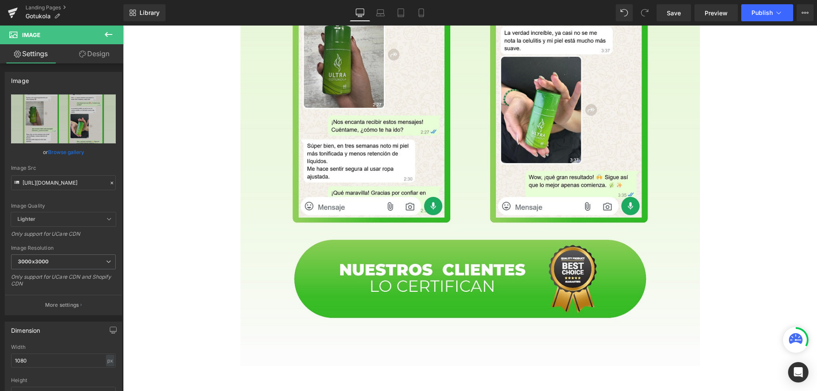
scroll to position [4968, 0]
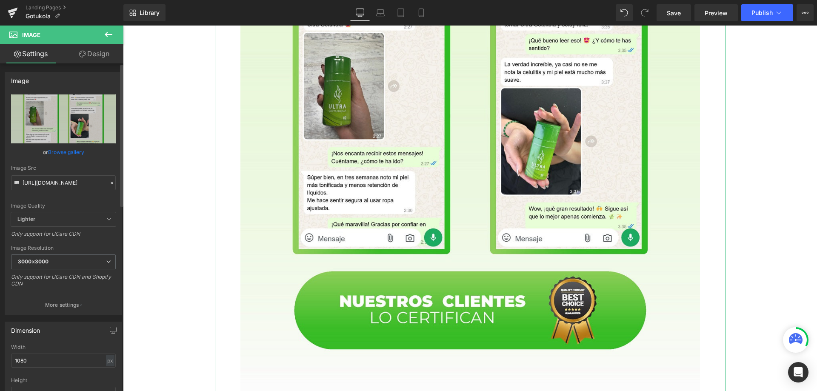
click at [109, 180] on div at bounding box center [112, 183] width 8 height 10
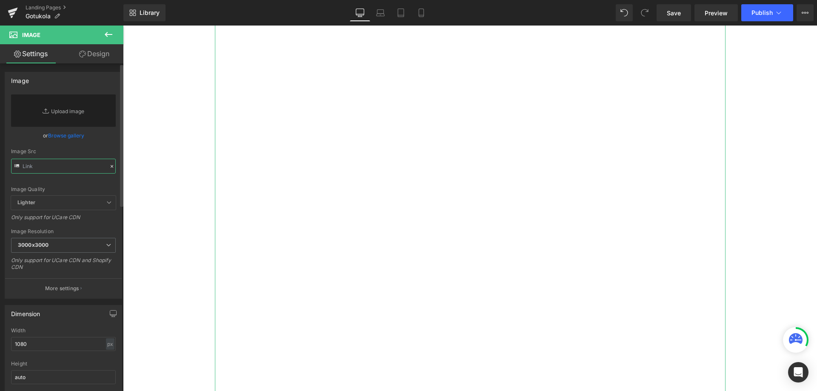
click at [91, 165] on input "text" at bounding box center [63, 166] width 105 height 15
paste input "[URL][DOMAIN_NAME]"
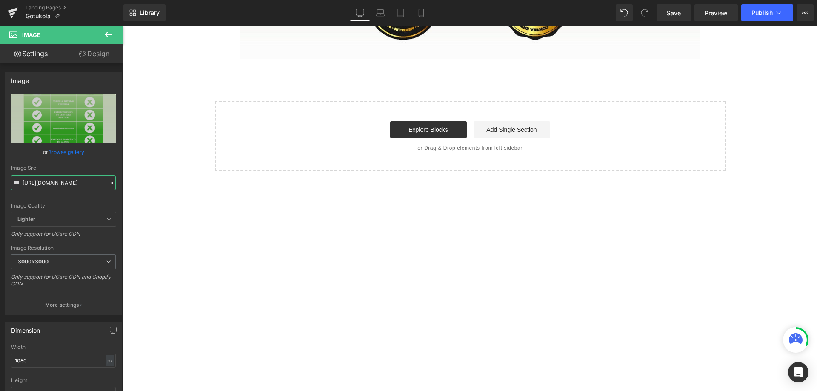
scroll to position [5305, 0]
type input "[URL][DOMAIN_NAME]"
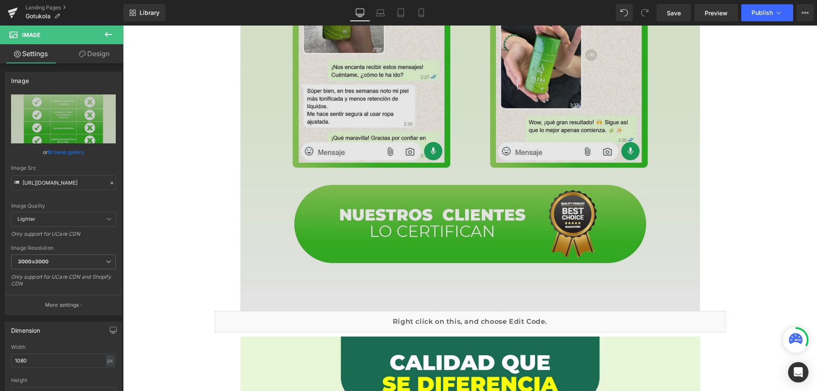
scroll to position [4454, 0]
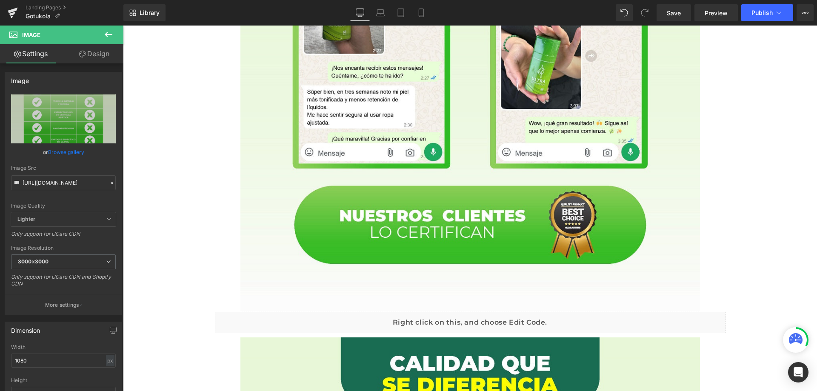
click at [311, 318] on div "Liquid" at bounding box center [470, 322] width 511 height 21
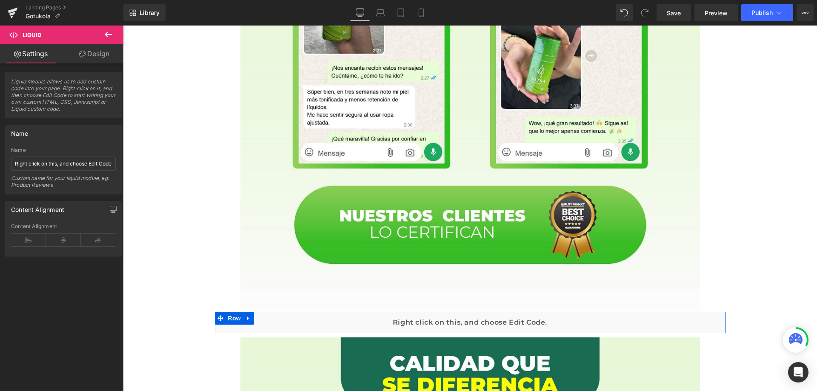
click at [246, 316] on icon at bounding box center [249, 318] width 6 height 6
click at [258, 317] on icon at bounding box center [260, 318] width 6 height 6
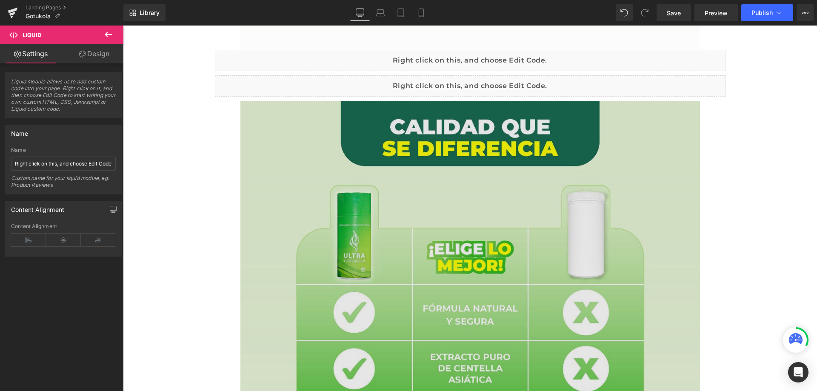
scroll to position [4689, 0]
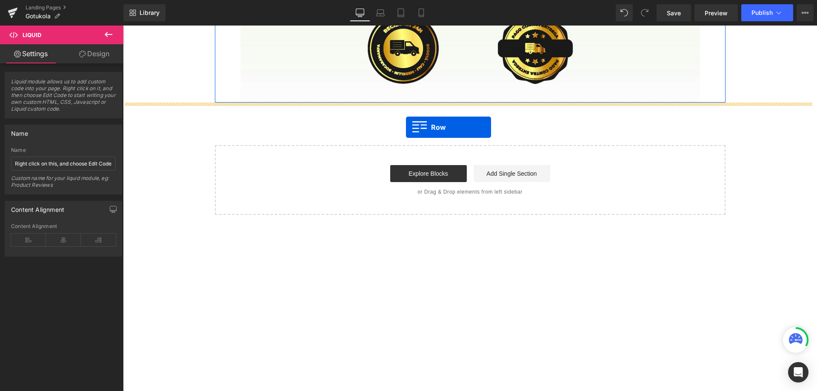
drag, startPoint x: 218, startPoint y: 109, endPoint x: 406, endPoint y: 127, distance: 189.1
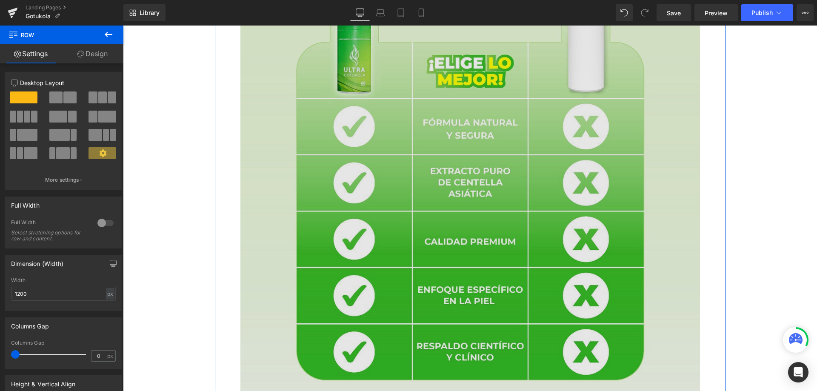
click at [316, 157] on img at bounding box center [470, 200] width 460 height 571
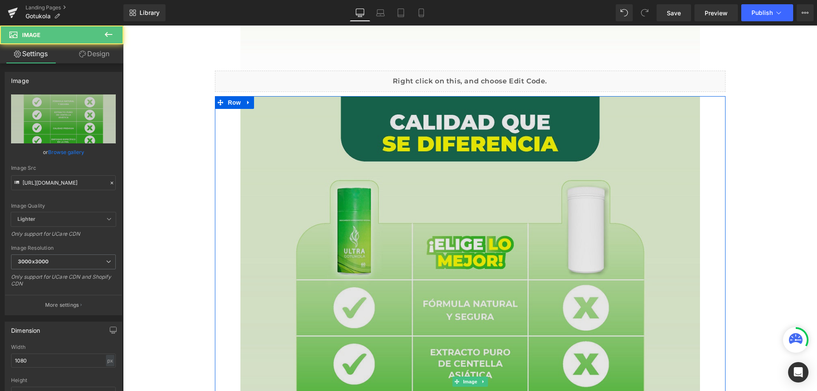
scroll to position [4664, 0]
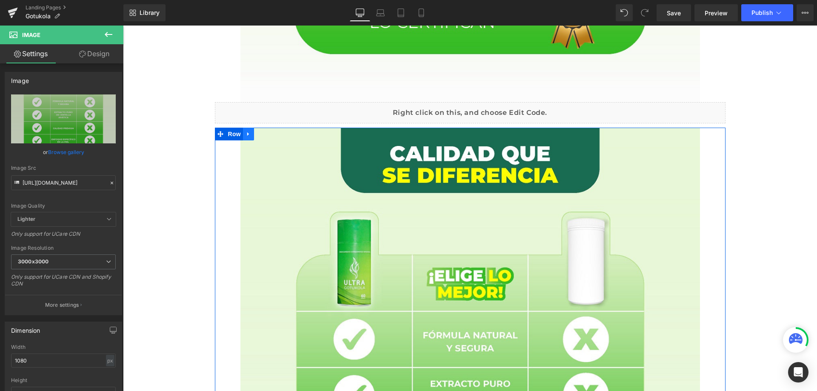
click at [247, 135] on icon at bounding box center [248, 134] width 2 height 4
click at [257, 137] on icon at bounding box center [260, 134] width 6 height 6
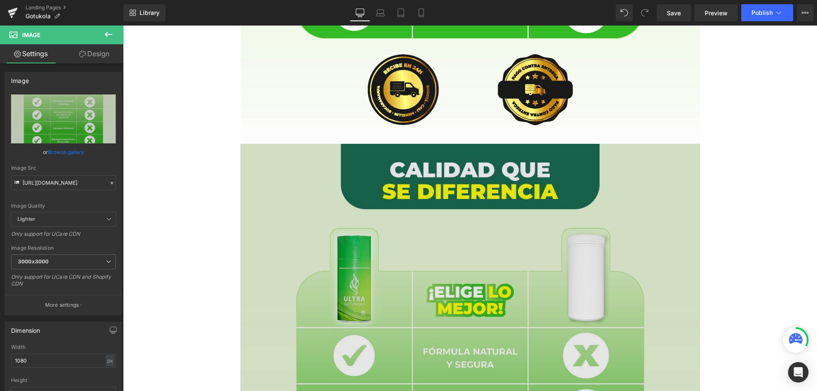
scroll to position [5217, 0]
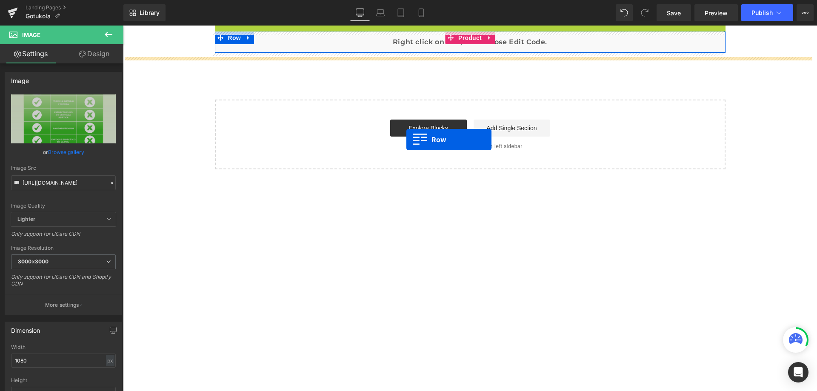
drag, startPoint x: 216, startPoint y: 151, endPoint x: 406, endPoint y: 140, distance: 190.6
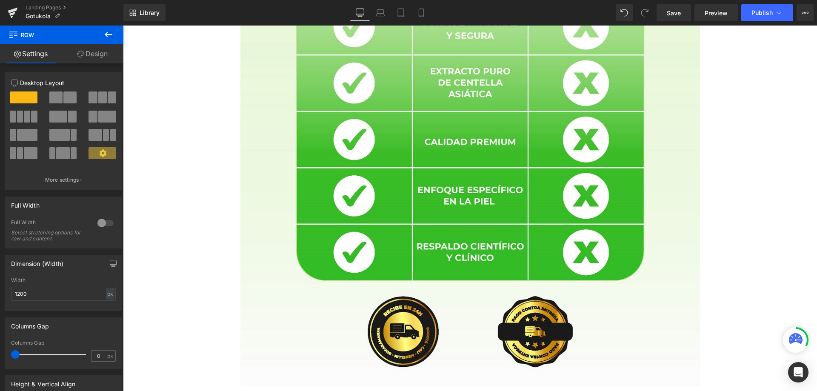
scroll to position [5561, 0]
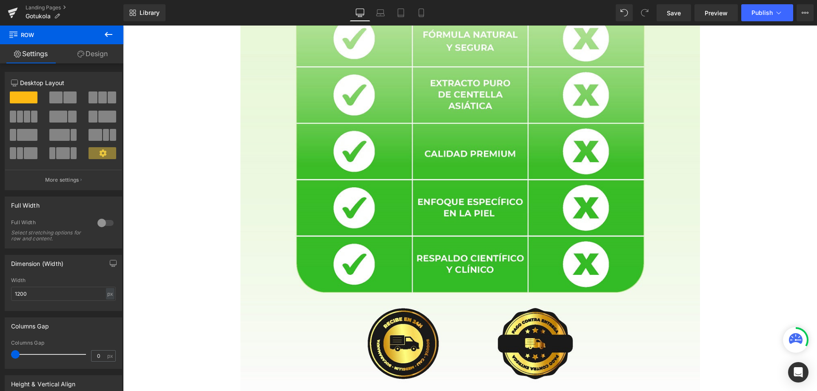
click at [404, 215] on img at bounding box center [470, 112] width 460 height 571
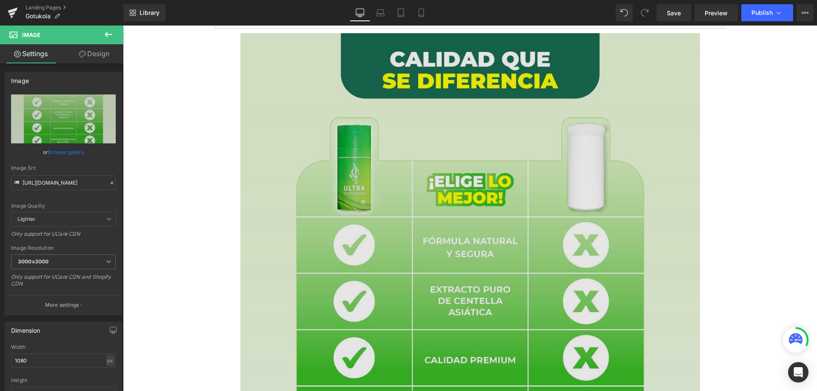
scroll to position [5348, 0]
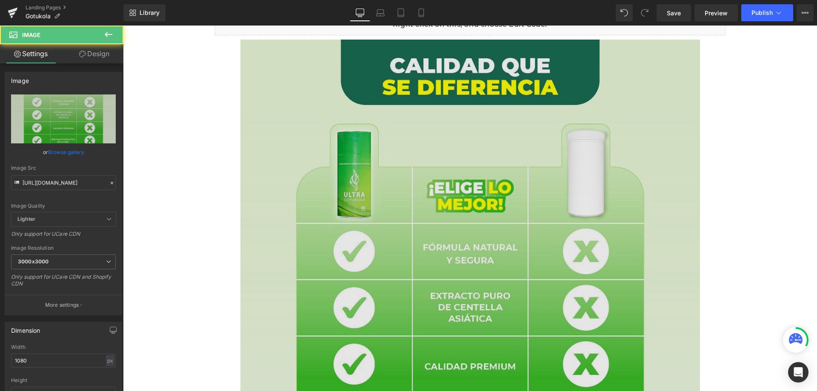
click at [384, 201] on img at bounding box center [470, 325] width 460 height 571
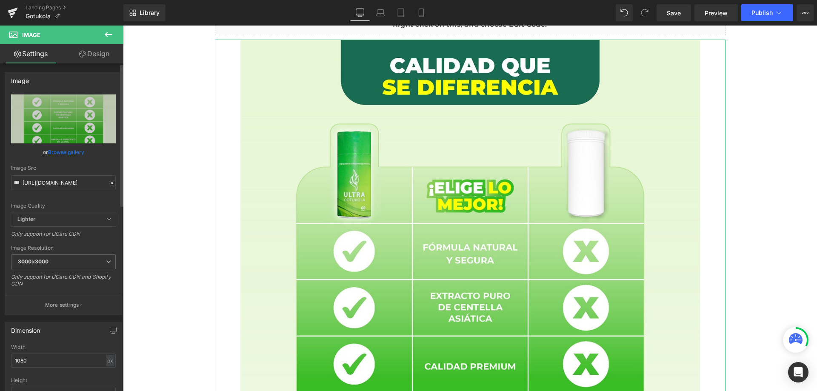
click at [111, 183] on icon at bounding box center [112, 183] width 3 height 3
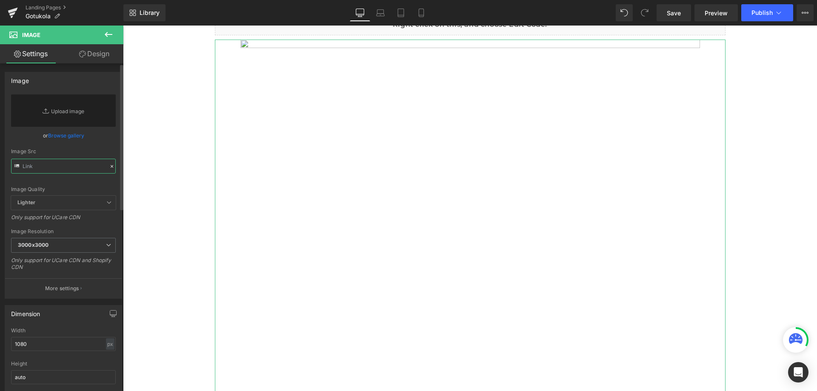
click at [56, 164] on input "text" at bounding box center [63, 166] width 105 height 15
paste input "[URL][DOMAIN_NAME]"
type input "[URL][DOMAIN_NAME]"
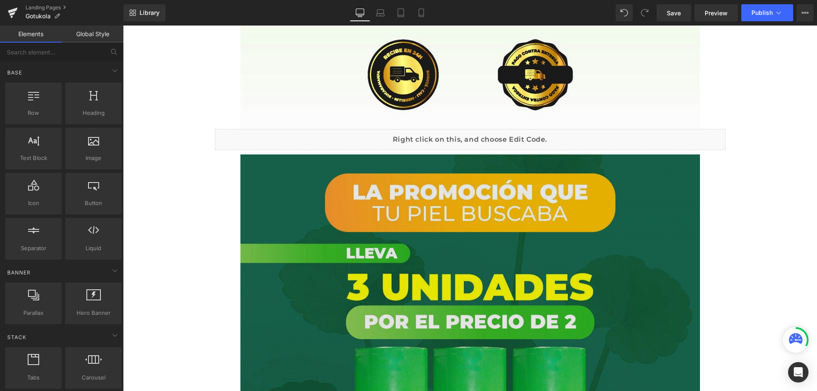
scroll to position [5220, 0]
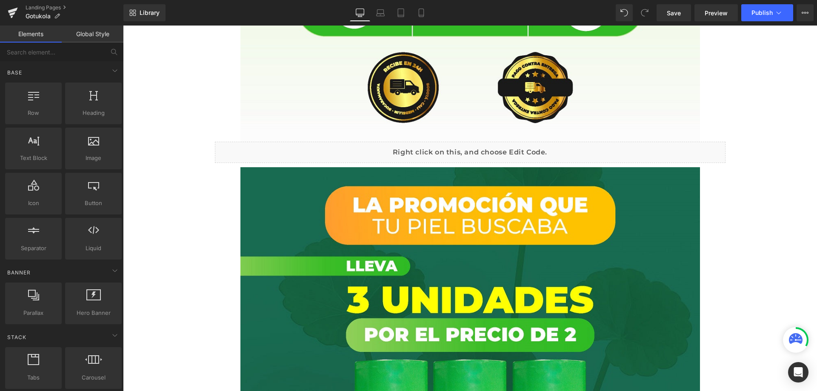
click at [286, 154] on div "Liquid" at bounding box center [470, 152] width 511 height 21
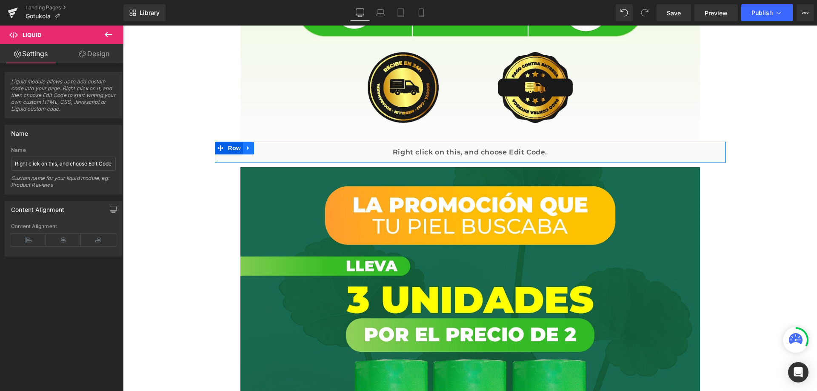
click at [246, 147] on icon at bounding box center [249, 148] width 6 height 6
click at [257, 149] on icon at bounding box center [260, 148] width 6 height 6
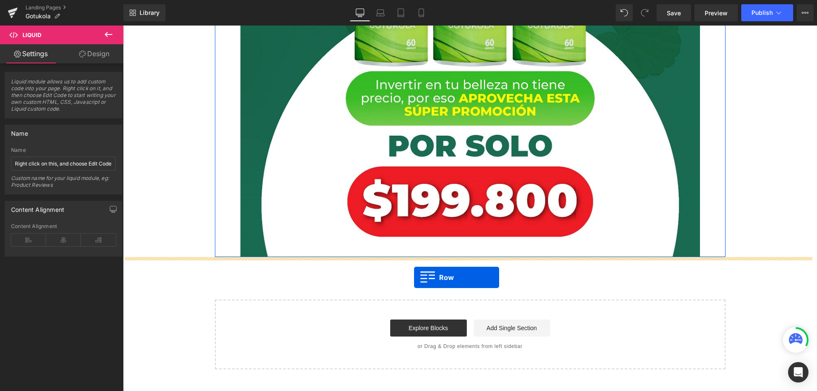
drag, startPoint x: 215, startPoint y: 171, endPoint x: 414, endPoint y: 278, distance: 225.7
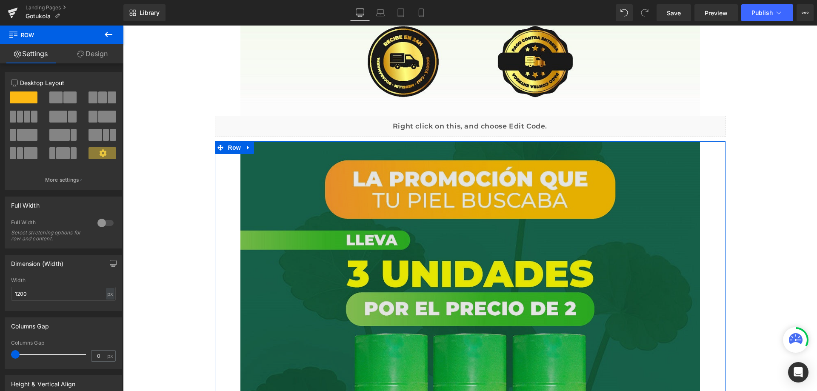
scroll to position [5195, 0]
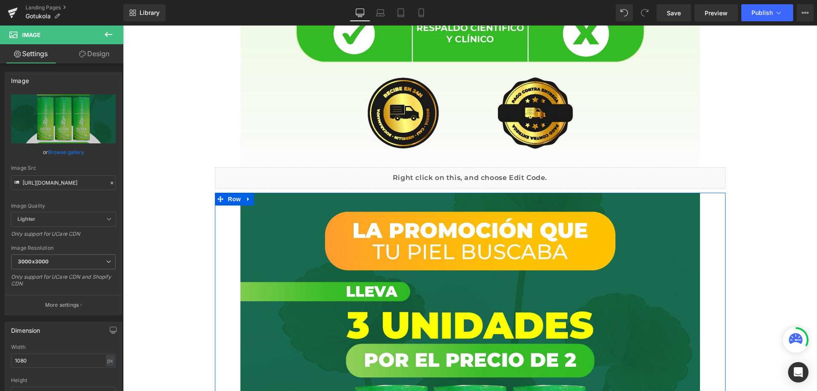
click at [243, 200] on link at bounding box center [248, 199] width 11 height 13
click at [257, 200] on icon at bounding box center [260, 199] width 6 height 6
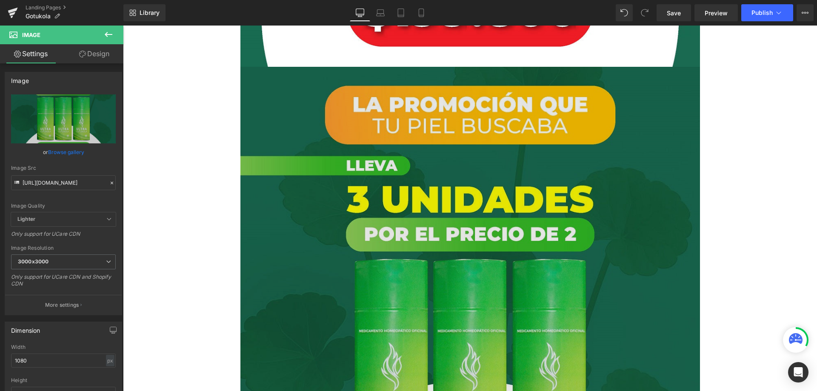
scroll to position [5903, 0]
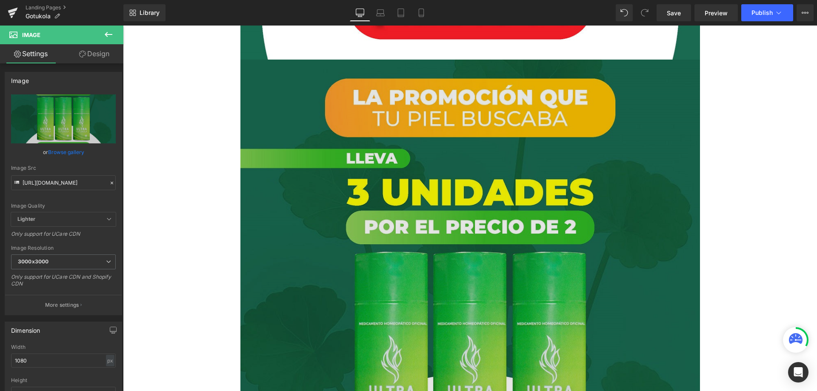
click at [275, 137] on img at bounding box center [470, 347] width 460 height 575
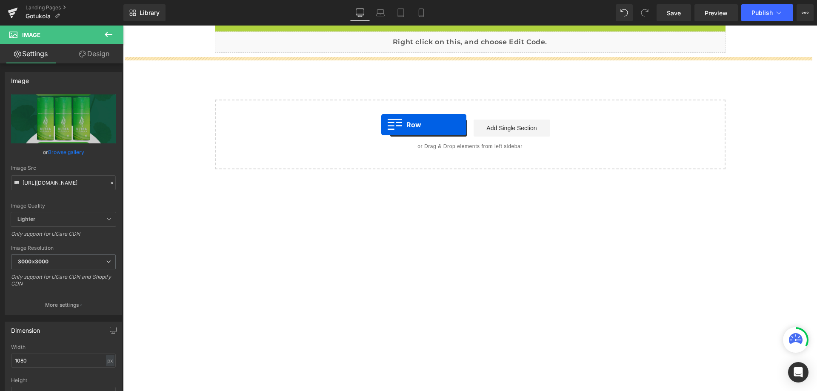
drag, startPoint x: 219, startPoint y: 65, endPoint x: 384, endPoint y: 122, distance: 174.9
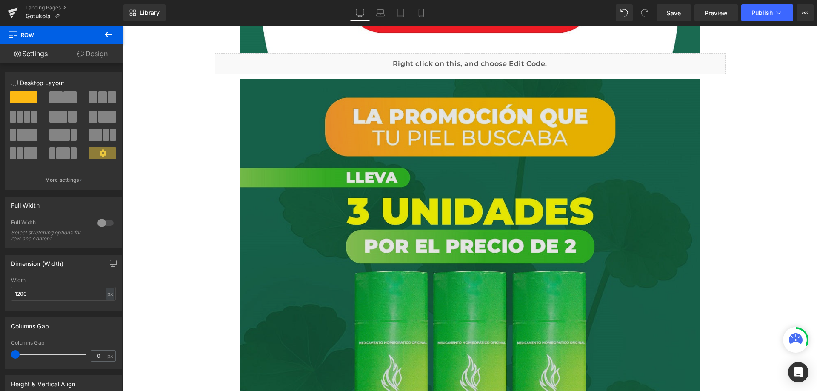
scroll to position [5889, 0]
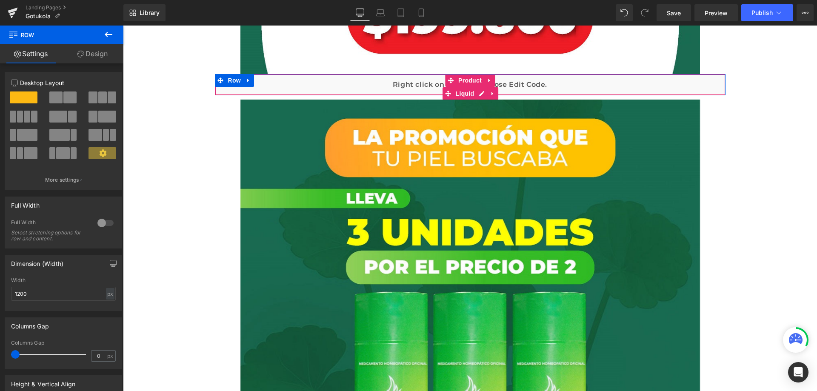
drag, startPoint x: 368, startPoint y: 82, endPoint x: 354, endPoint y: 86, distance: 14.5
click at [368, 82] on div "Liquid" at bounding box center [470, 84] width 511 height 21
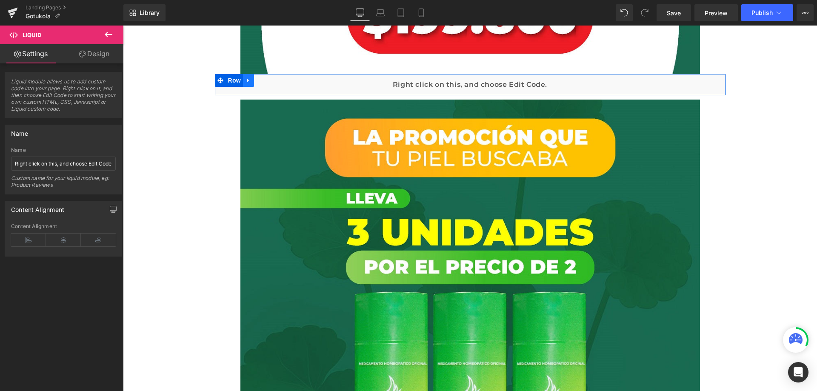
click at [247, 82] on icon at bounding box center [248, 81] width 2 height 4
click at [258, 81] on icon at bounding box center [260, 80] width 6 height 6
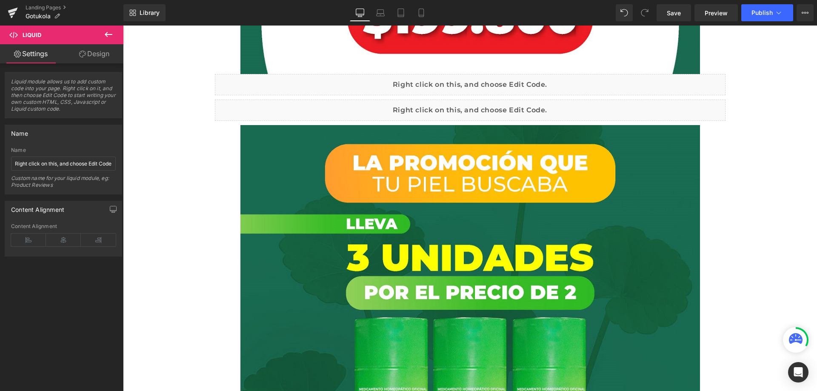
click at [228, 106] on span "Row" at bounding box center [235, 106] width 14 height 10
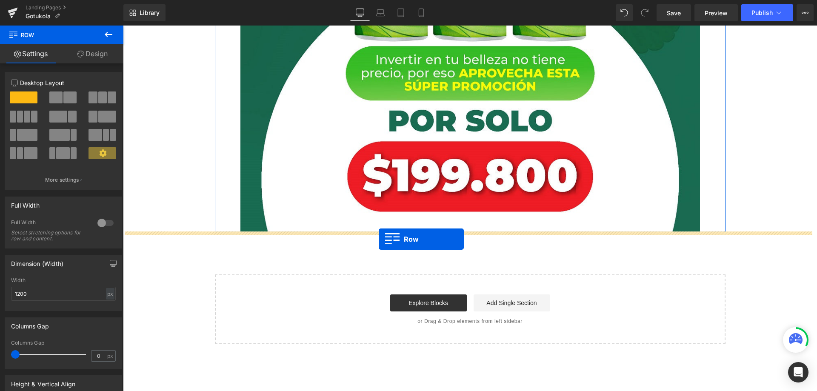
drag, startPoint x: 218, startPoint y: 106, endPoint x: 379, endPoint y: 245, distance: 212.4
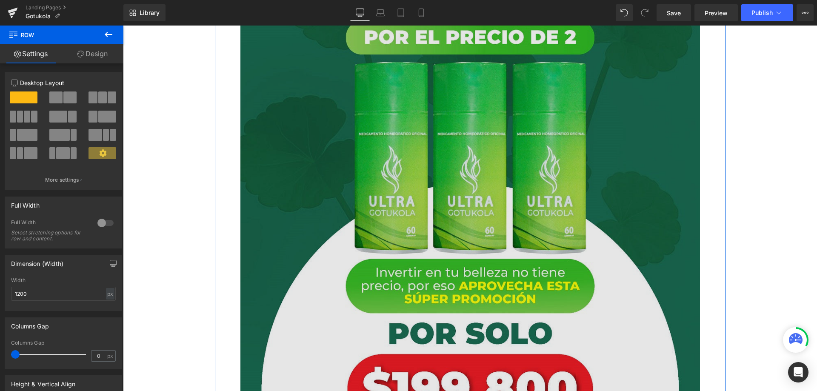
click at [355, 157] on img at bounding box center [470, 157] width 460 height 575
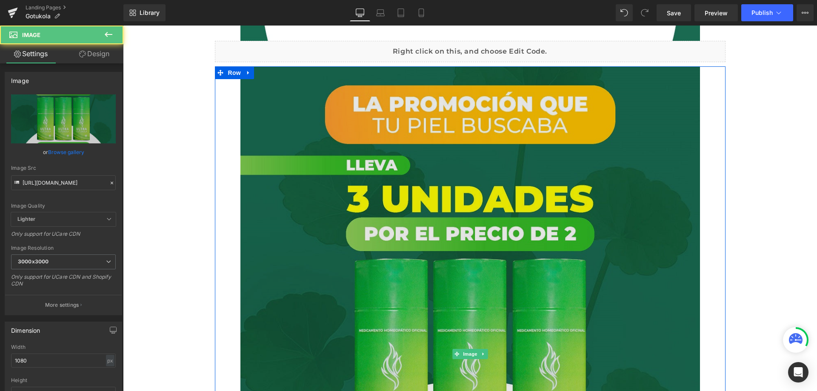
scroll to position [5906, 0]
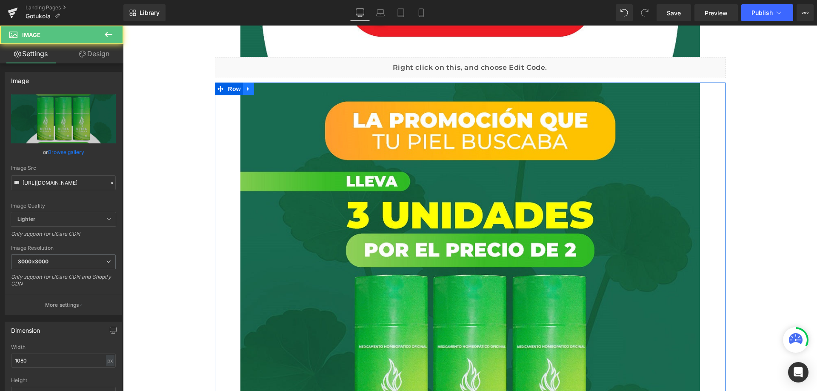
click at [243, 88] on link at bounding box center [248, 89] width 11 height 13
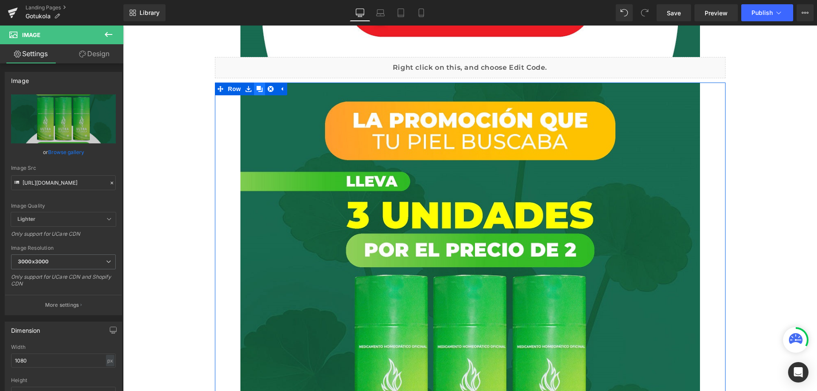
click at [257, 90] on icon at bounding box center [260, 89] width 6 height 6
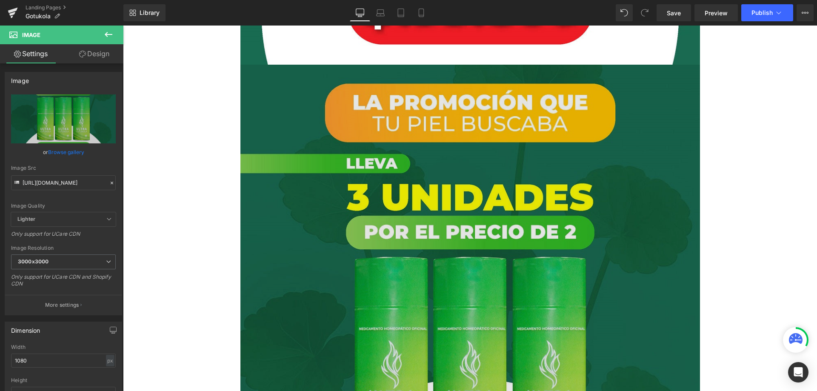
scroll to position [6504, 0]
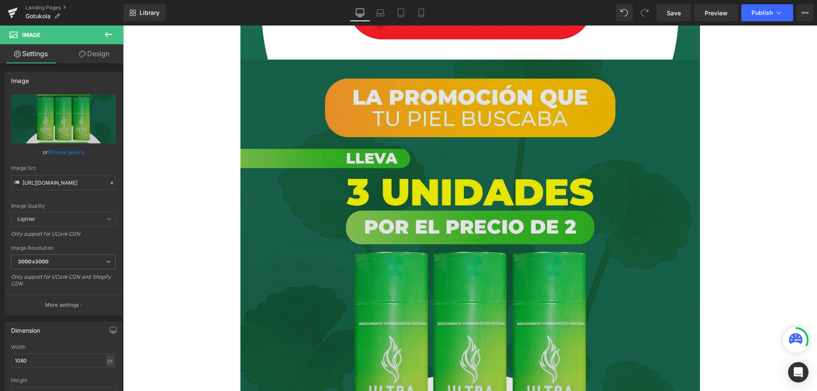
click at [280, 146] on img at bounding box center [470, 347] width 460 height 575
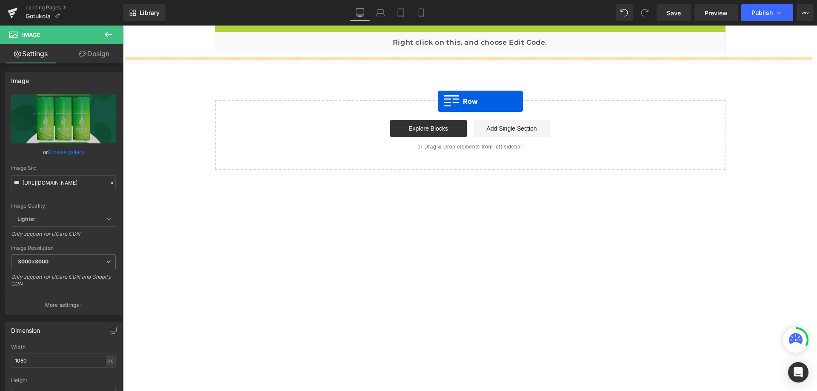
drag, startPoint x: 217, startPoint y: 66, endPoint x: 438, endPoint y: 102, distance: 223.9
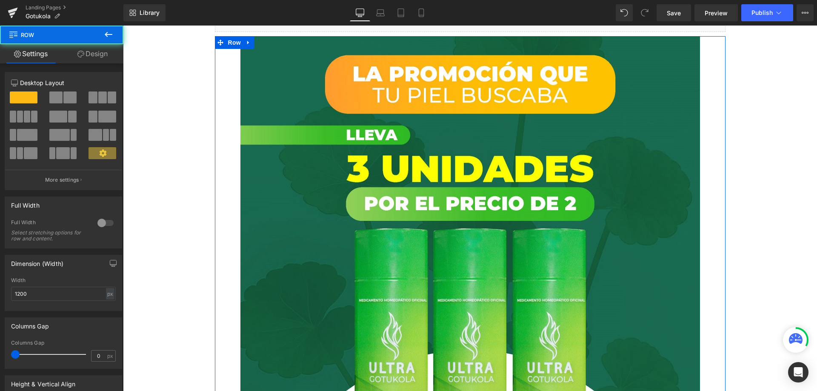
scroll to position [6531, 0]
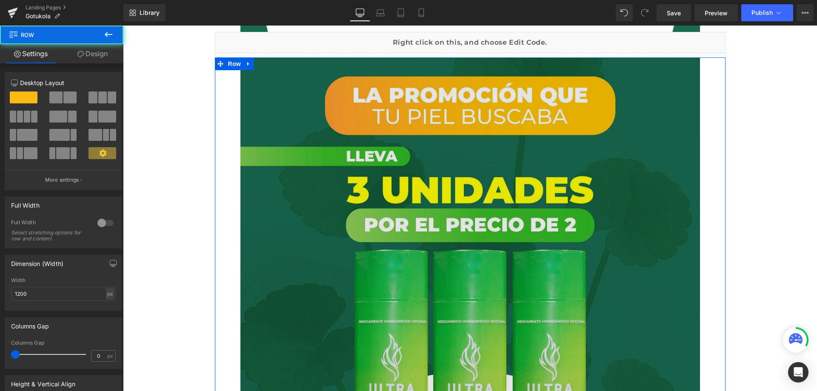
click at [373, 143] on img at bounding box center [470, 344] width 460 height 575
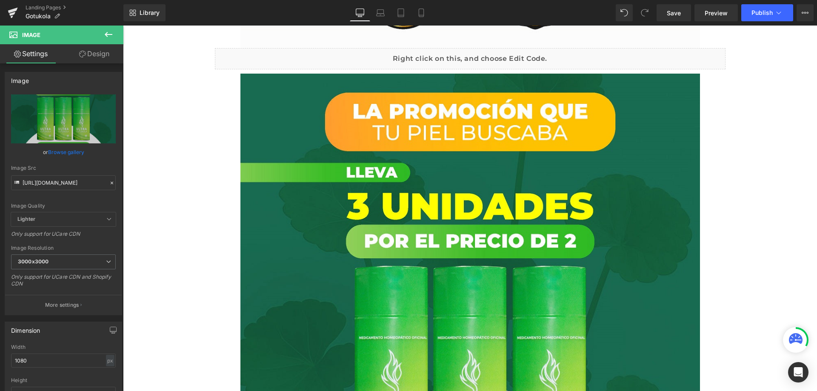
scroll to position [5467, 0]
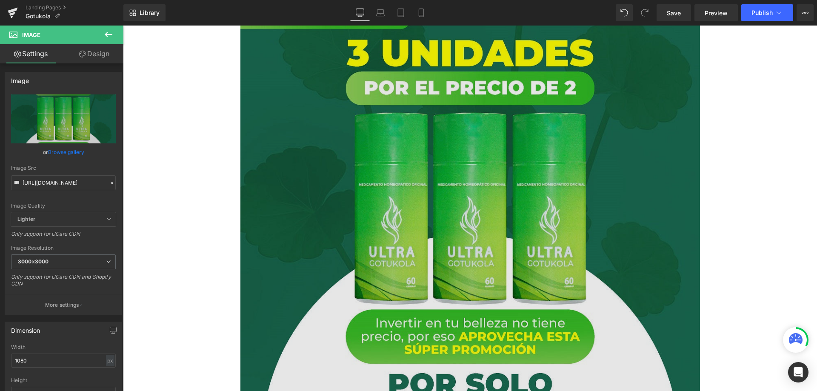
click at [365, 146] on img at bounding box center [470, 207] width 460 height 575
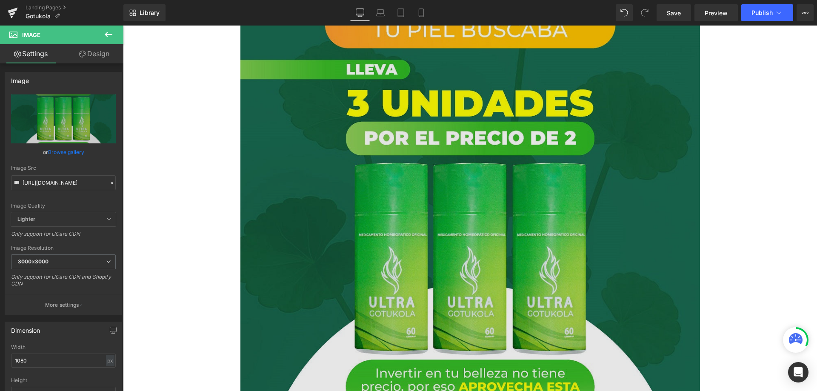
scroll to position [6021, 0]
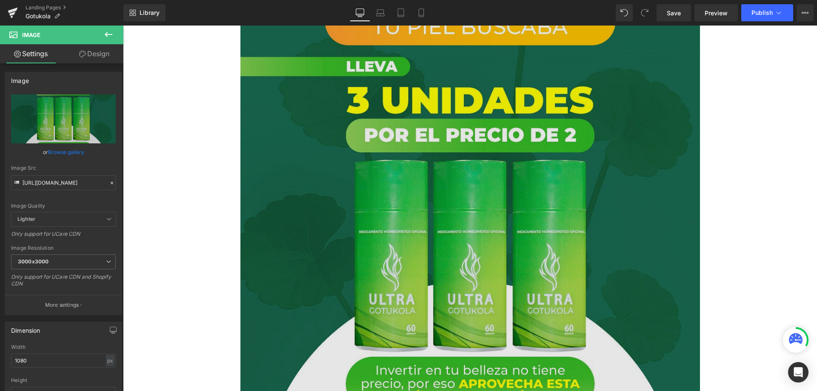
click at [348, 111] on img at bounding box center [470, 255] width 460 height 575
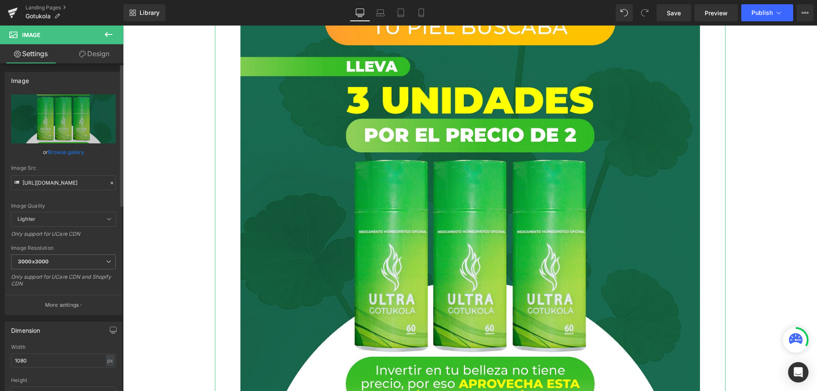
click at [109, 182] on icon at bounding box center [112, 183] width 6 height 6
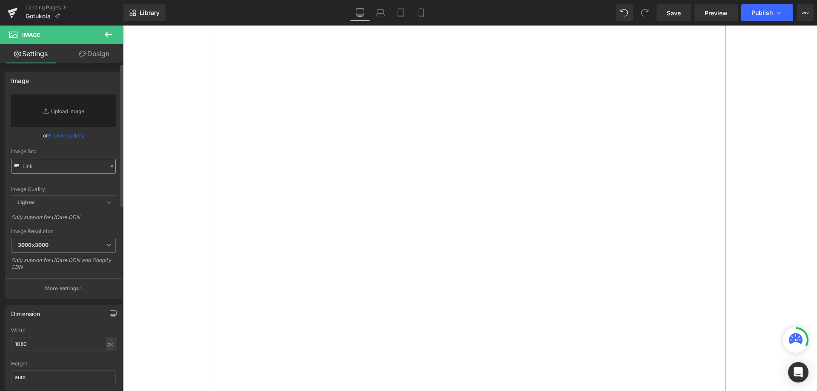
click at [86, 164] on input "text" at bounding box center [63, 166] width 105 height 15
paste input "[URL][DOMAIN_NAME]"
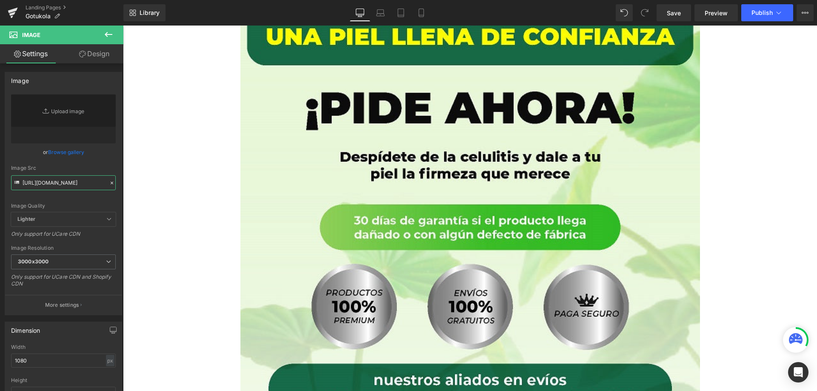
type input "[URL][DOMAIN_NAME]"
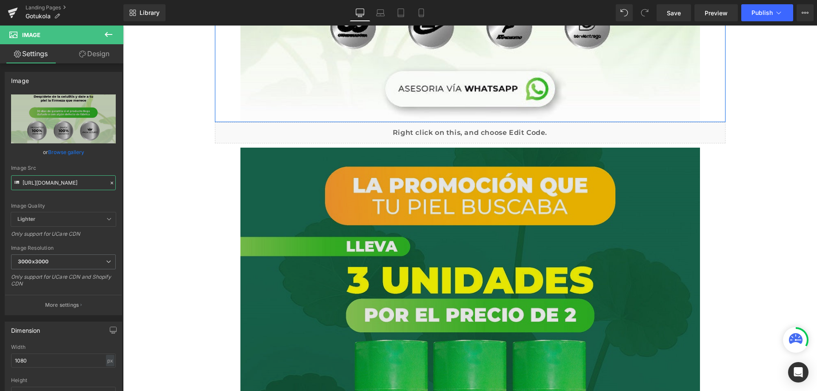
scroll to position [6446, 0]
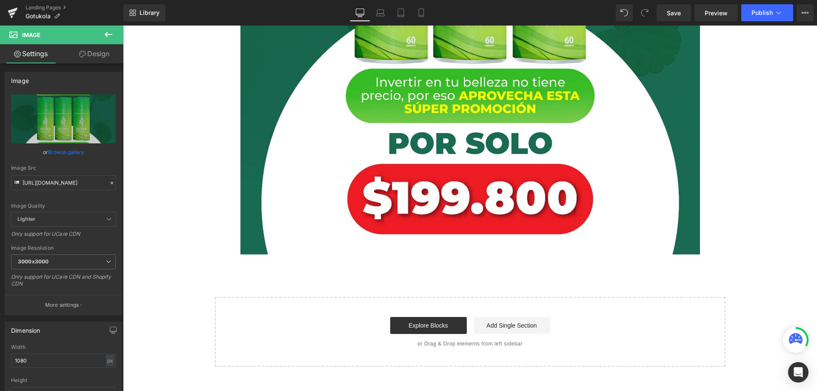
scroll to position [6659, 0]
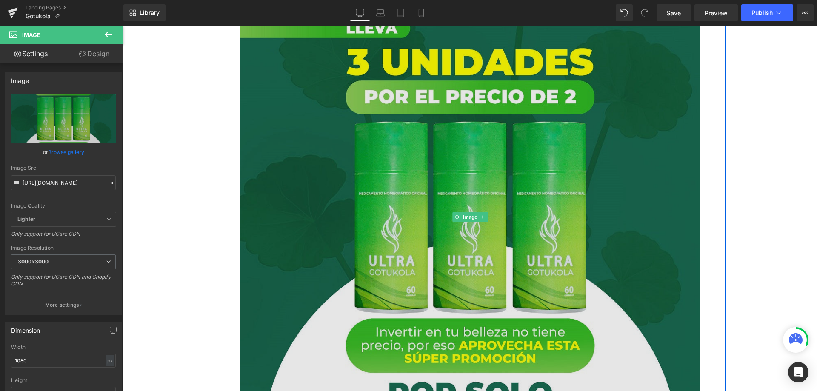
click at [412, 227] on img at bounding box center [470, 216] width 460 height 575
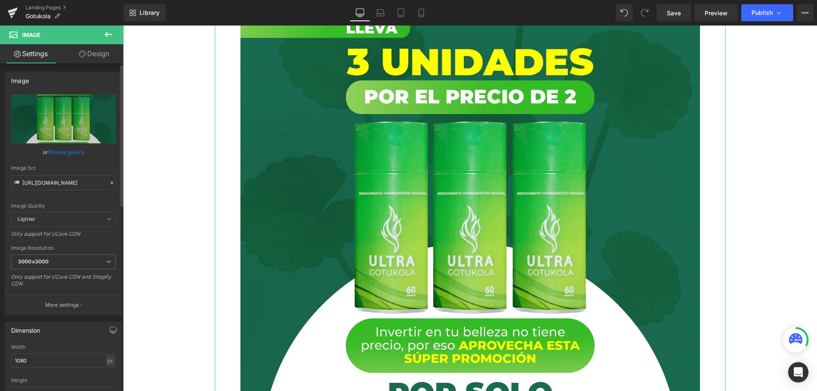
click at [109, 183] on icon at bounding box center [112, 183] width 6 height 6
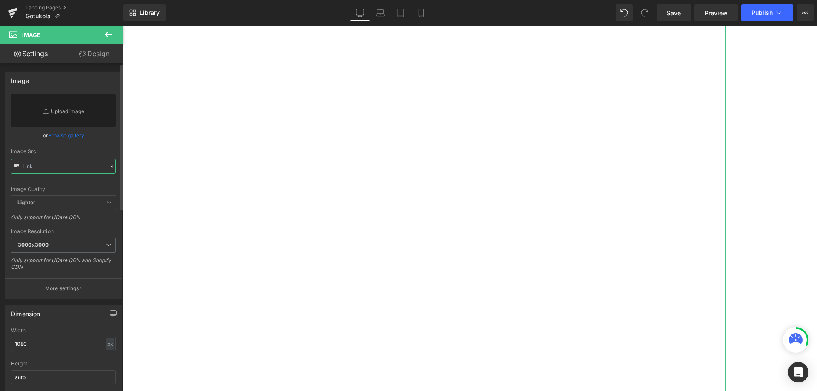
click at [63, 167] on input "text" at bounding box center [63, 166] width 105 height 15
paste input "[URL][DOMAIN_NAME]"
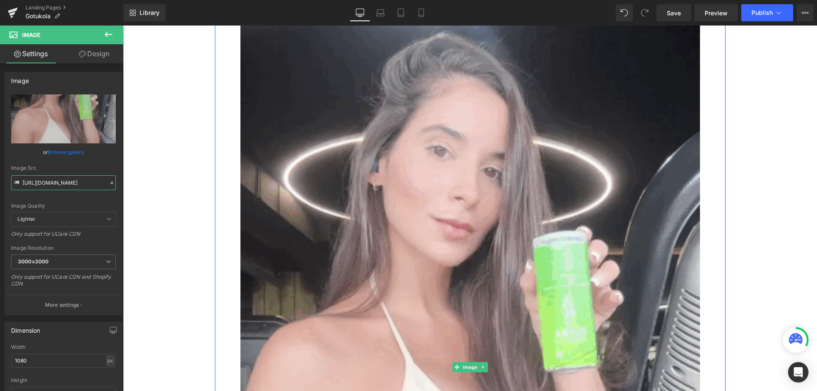
scroll to position [6489, 0]
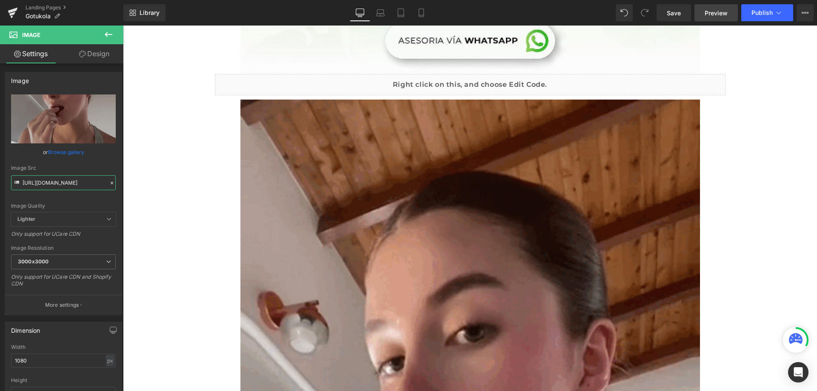
type input "[URL][DOMAIN_NAME]"
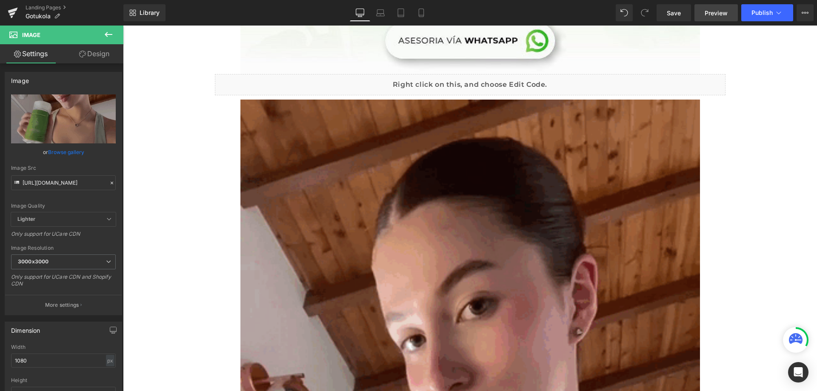
scroll to position [0, 0]
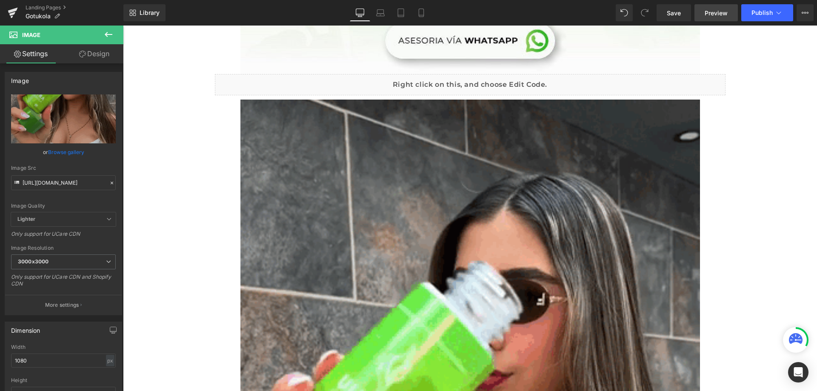
click at [710, 13] on span "Preview" at bounding box center [716, 13] width 23 height 9
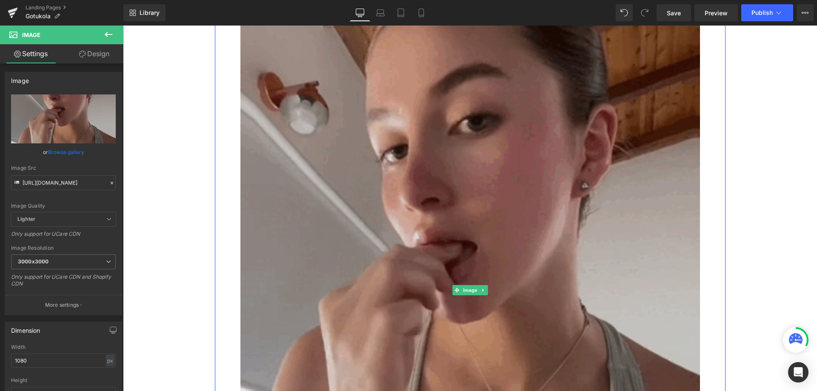
scroll to position [6787, 0]
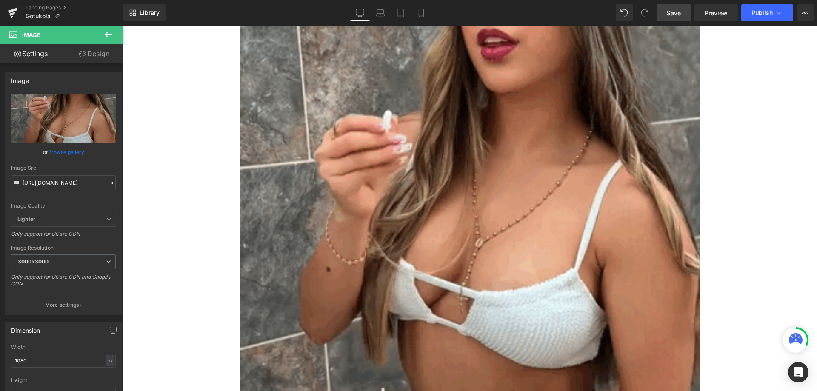
click at [665, 11] on link "Save" at bounding box center [674, 12] width 34 height 17
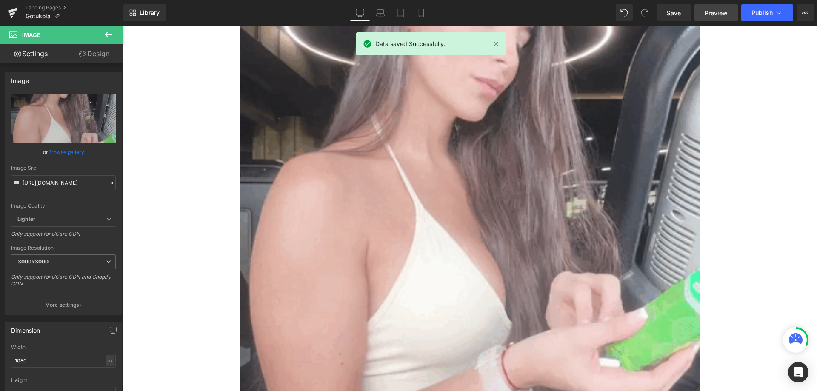
click at [718, 11] on span "Preview" at bounding box center [716, 13] width 23 height 9
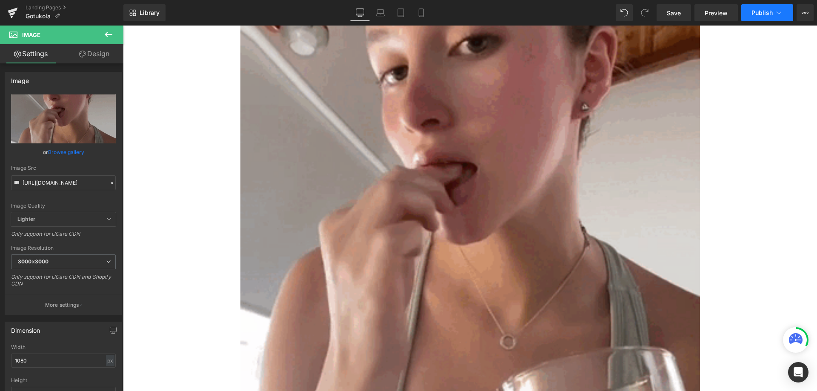
click at [760, 10] on span "Publish" at bounding box center [762, 12] width 21 height 7
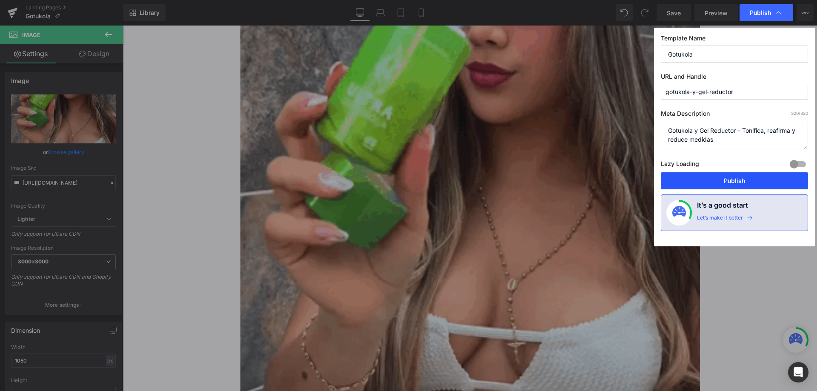
click at [739, 178] on button "Publish" at bounding box center [734, 180] width 147 height 17
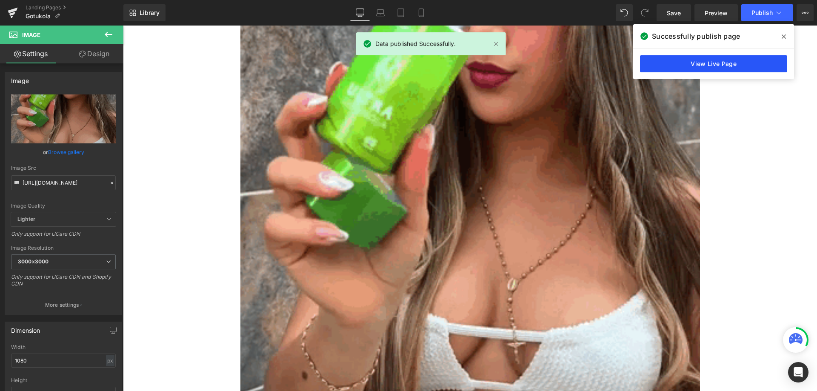
click at [708, 61] on link "View Live Page" at bounding box center [713, 63] width 147 height 17
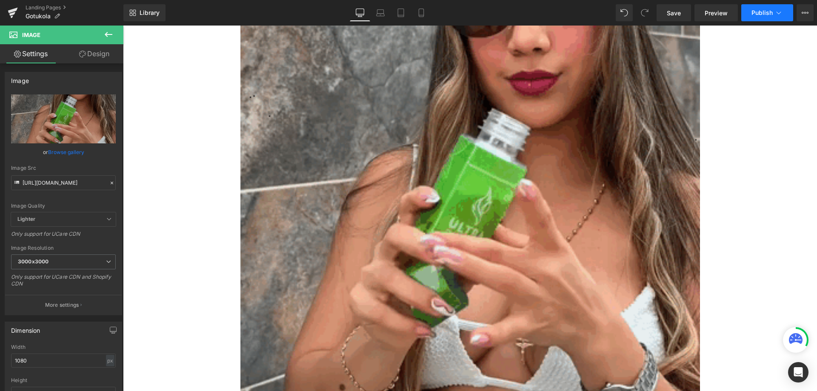
click at [758, 10] on span "Publish" at bounding box center [762, 12] width 21 height 7
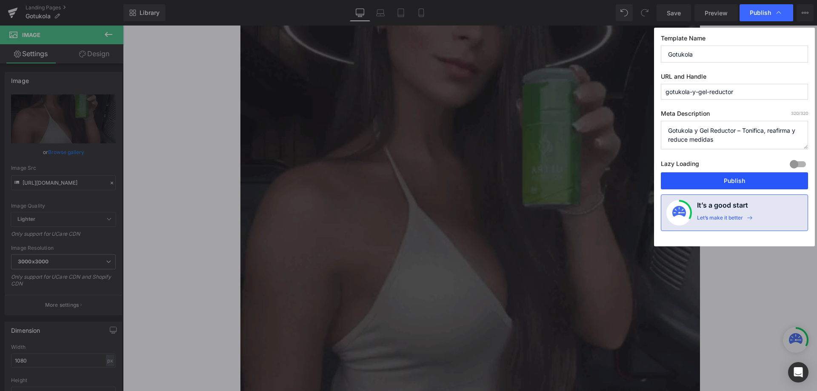
click at [730, 180] on button "Publish" at bounding box center [734, 180] width 147 height 17
